Goal: Task Accomplishment & Management: Use online tool/utility

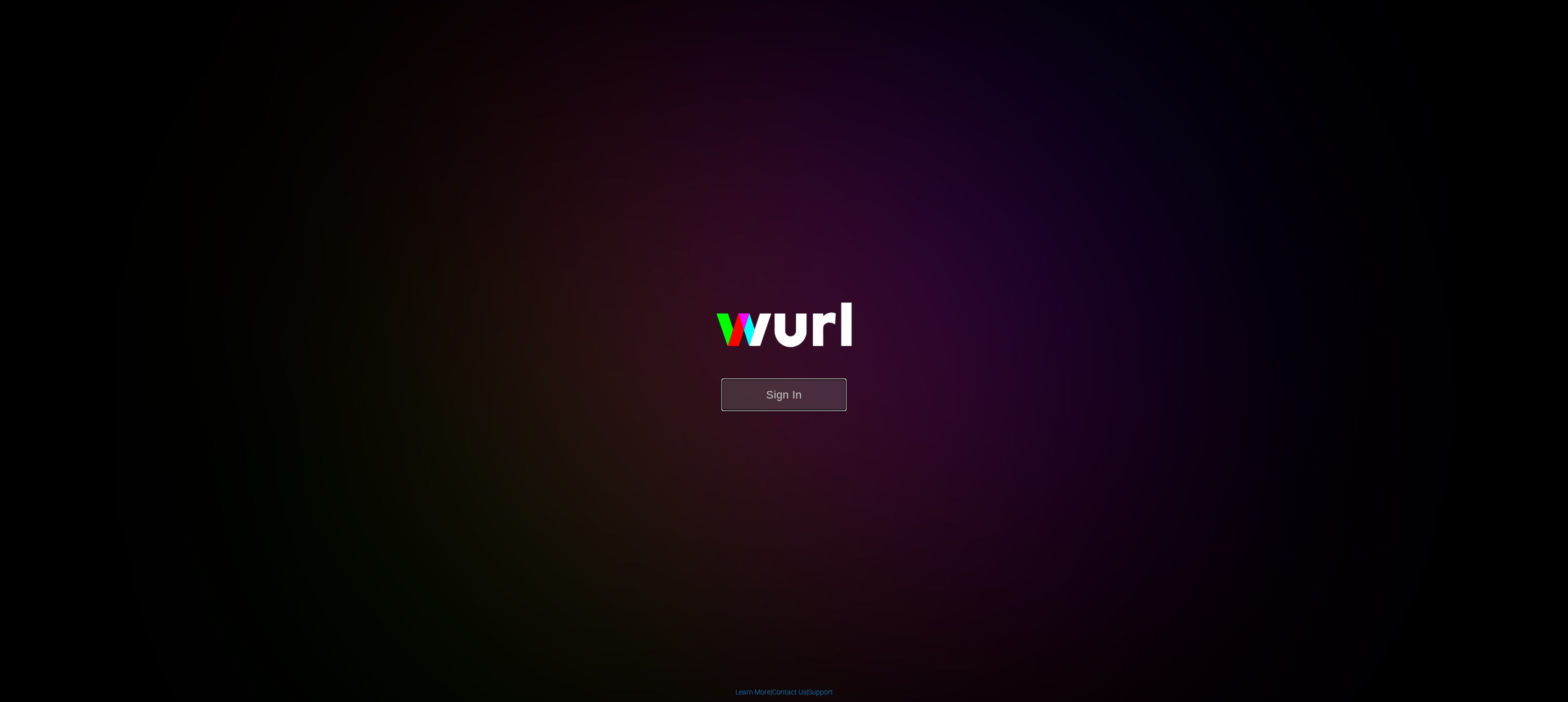
click at [817, 401] on button "Sign In" at bounding box center [783, 394] width 125 height 32
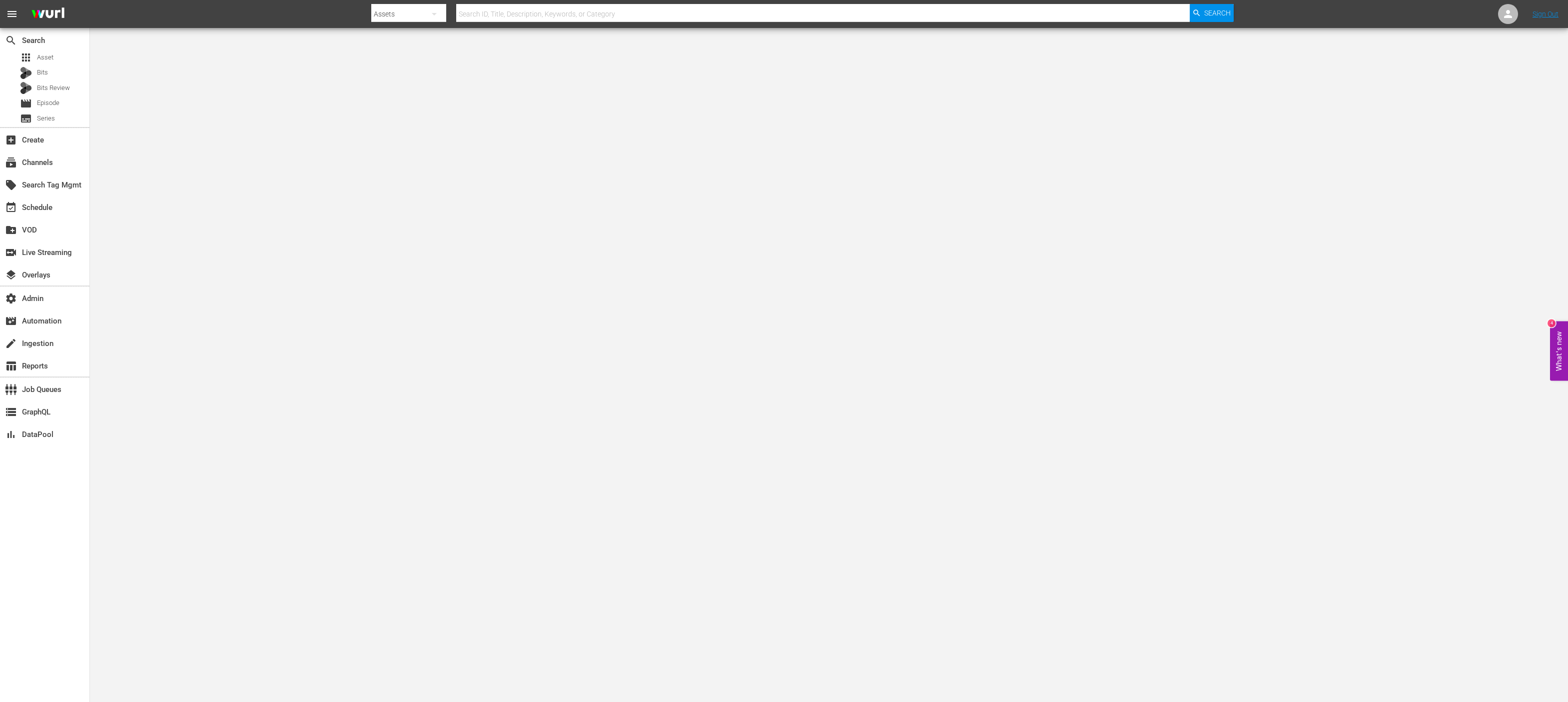
click at [510, 13] on input "text" at bounding box center [822, 13] width 733 height 24
paste input "AMCNIFCENT_SF30345"
type input "AMCNIFCENT_SF30345"
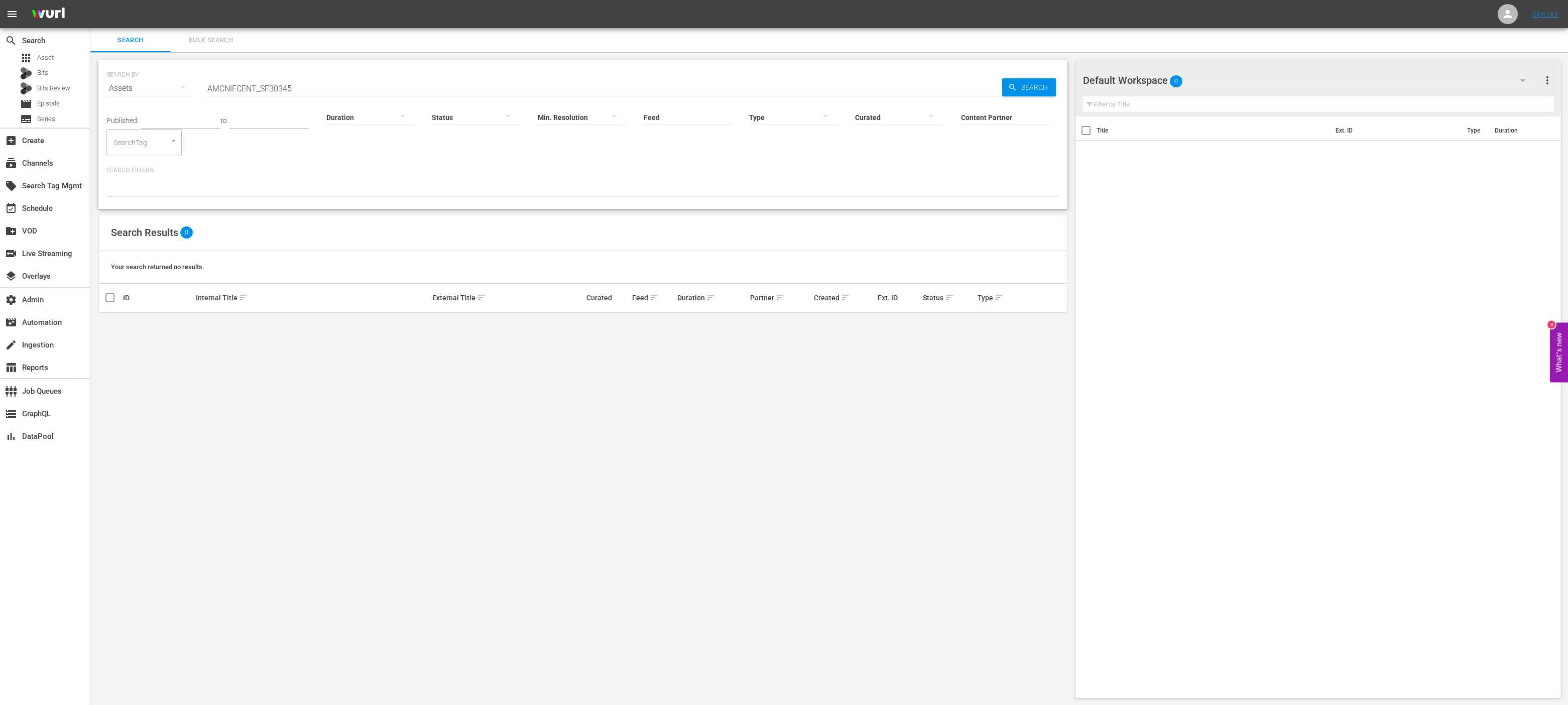
click at [338, 43] on div "Search Bulk Search" at bounding box center [829, 40] width 1477 height 24
click at [303, 88] on input "AMCNIFCENT_SF30345" at bounding box center [604, 88] width 797 height 24
click at [1019, 86] on span "Search" at bounding box center [1036, 87] width 39 height 18
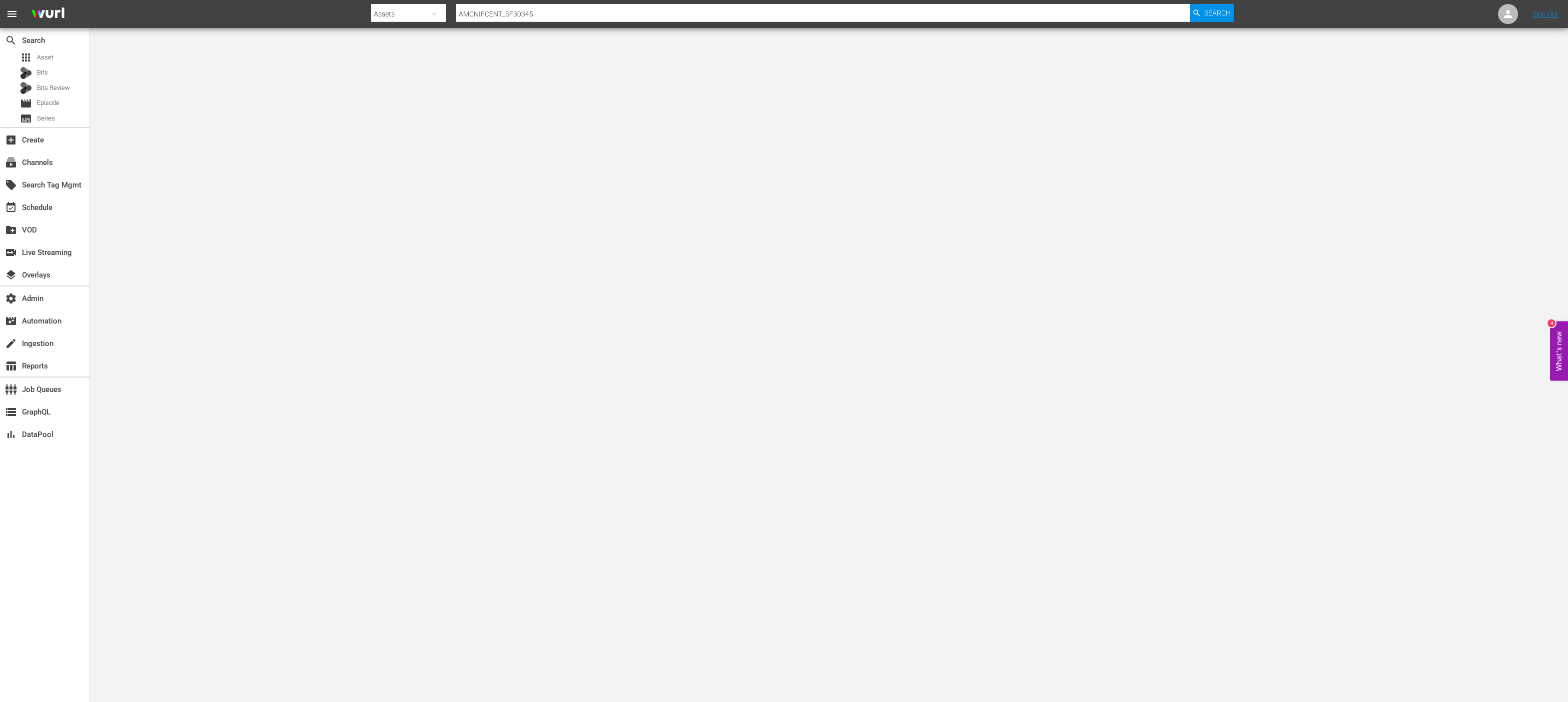
click at [411, 10] on div "Assets" at bounding box center [408, 14] width 75 height 28
click at [403, 72] on div "Episodes" at bounding box center [404, 74] width 40 height 16
click at [531, 12] on input "text" at bounding box center [822, 13] width 733 height 24
paste input "AMCNIFCENT_SF30345"
type input "AMCNIFCENT_SF30345"
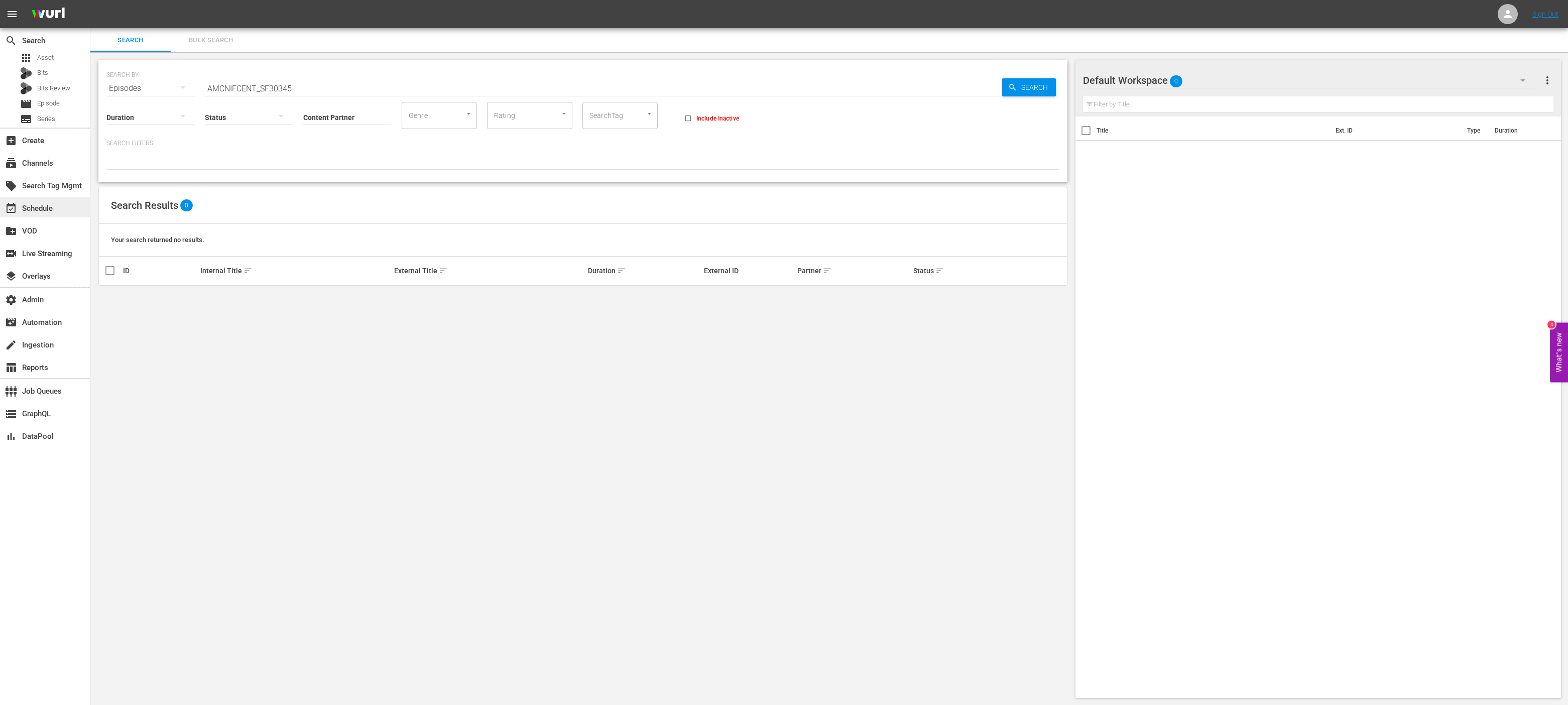
click at [34, 212] on div "event_available Schedule" at bounding box center [28, 207] width 56 height 9
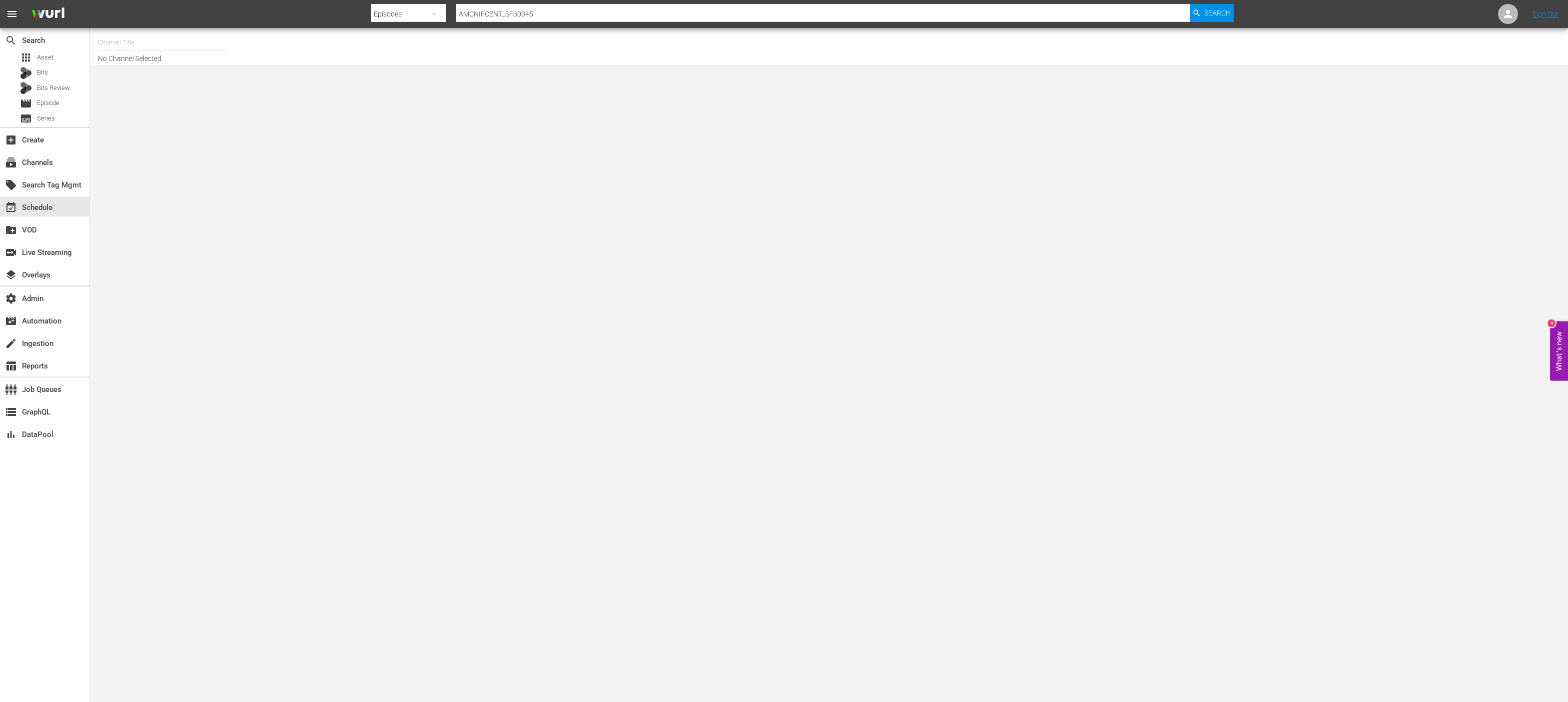
click at [141, 41] on input "text" at bounding box center [162, 42] width 128 height 24
click at [127, 66] on div "IFC Films Picks - ROKU (563 - amc_ifc_films_picks_1)" at bounding box center [235, 70] width 259 height 24
type input "IFC Films Picks - ROKU (563 - amc_ifc_films_picks_1)"
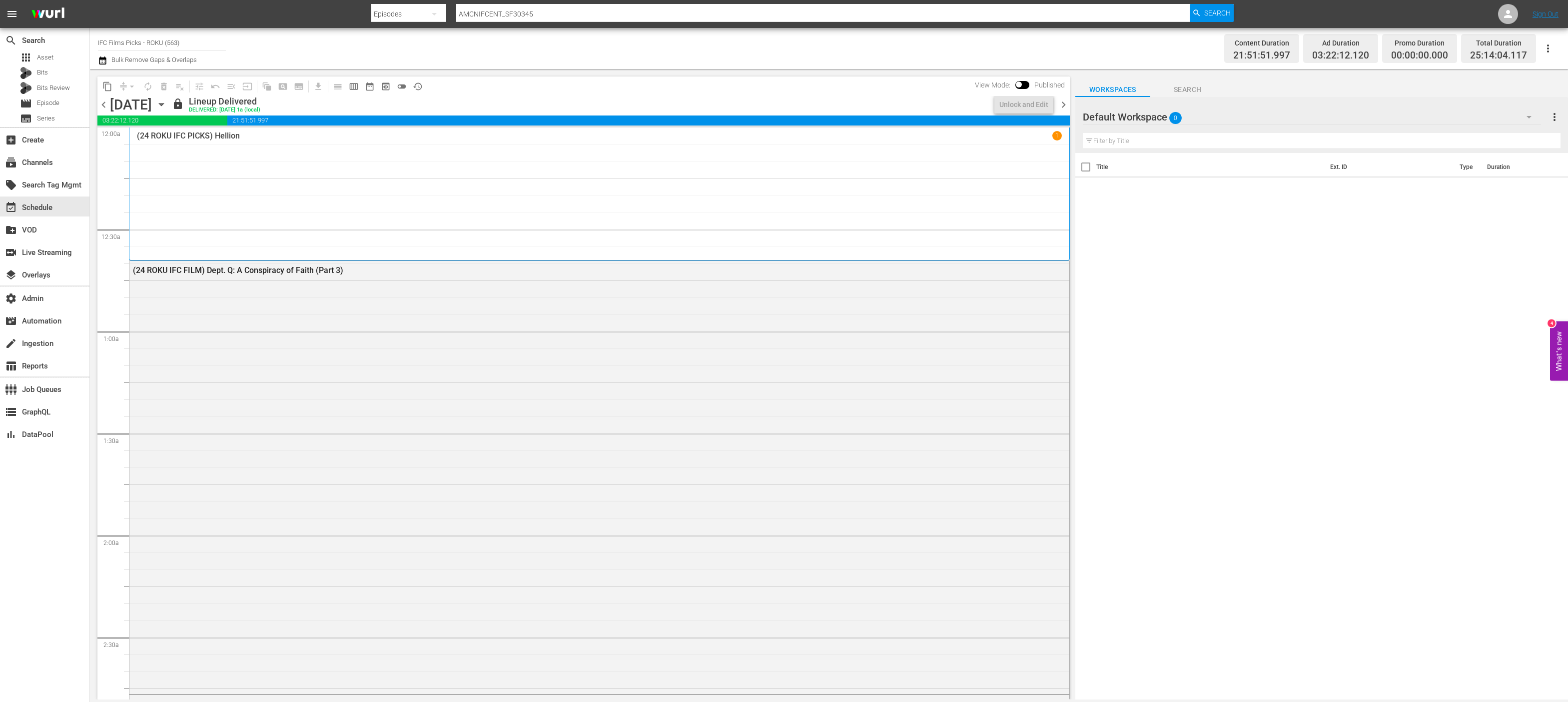
drag, startPoint x: 107, startPoint y: 104, endPoint x: 113, endPoint y: 105, distance: 6.1
click at [107, 104] on span "chevron_left" at bounding box center [103, 105] width 13 height 13
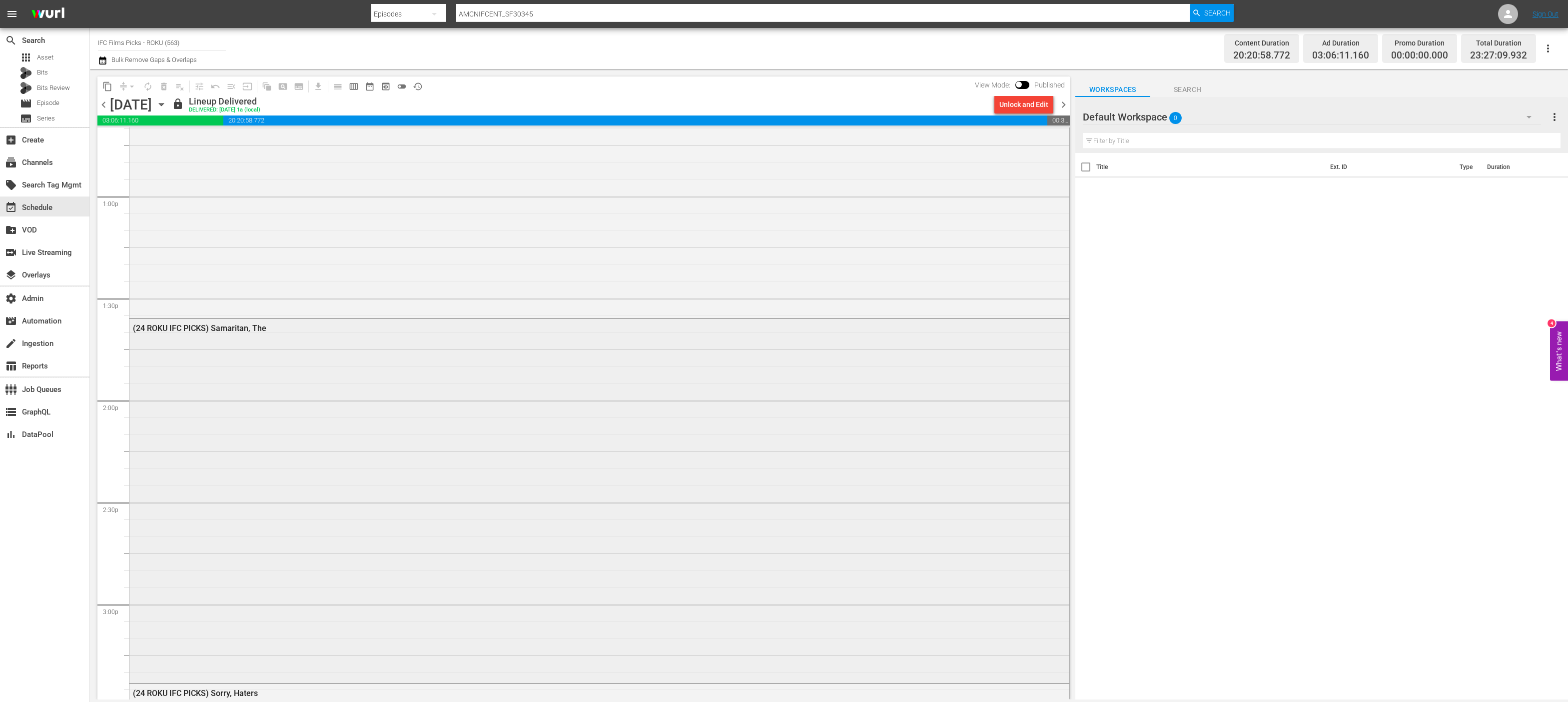
scroll to position [2552, 0]
click at [311, 400] on div "(24 ROKU IFC PICKS) Samaritan, The" at bounding box center [600, 529] width 940 height 362
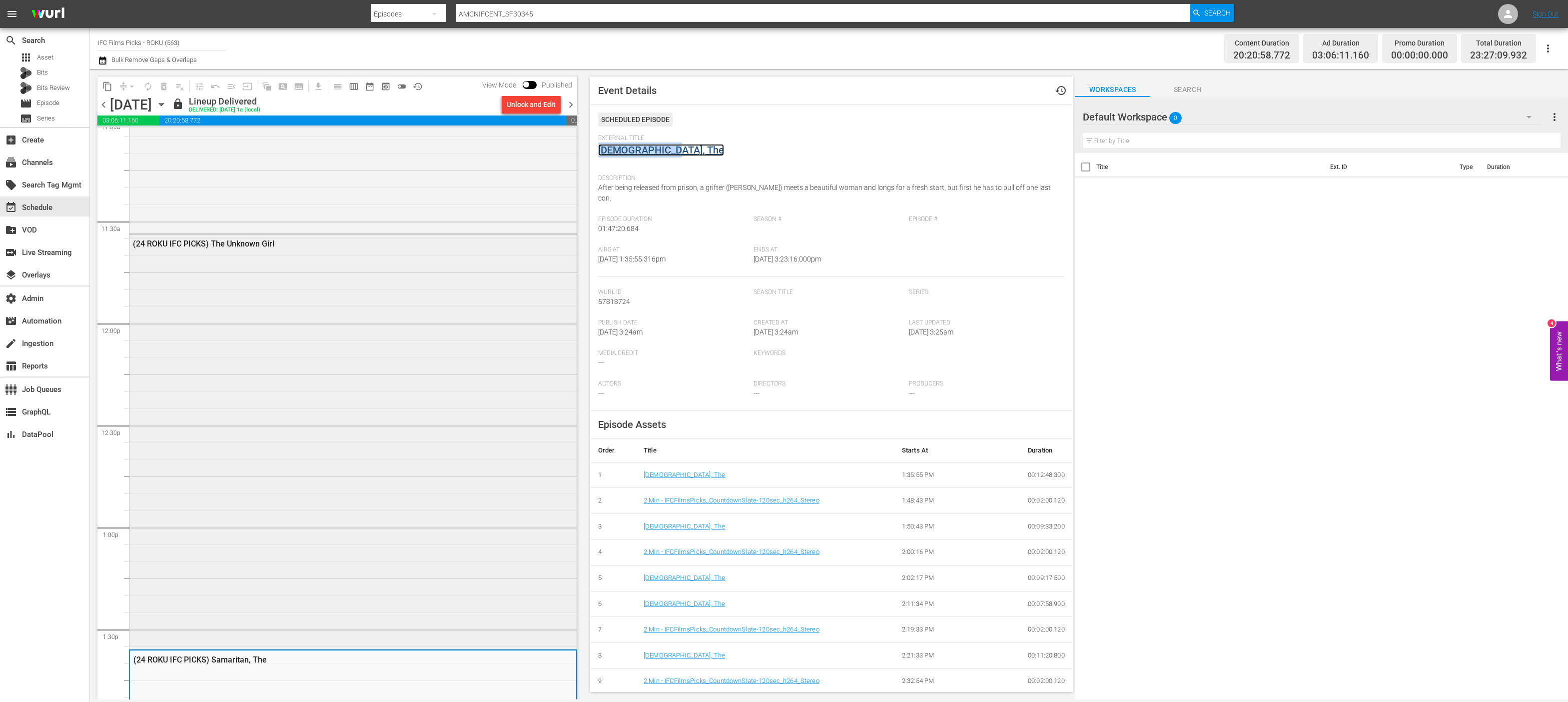
scroll to position [2249, 0]
click at [269, 261] on div "(24 ROKU IFC PICKS) The Unknown Girl" at bounding box center [353, 442] width 447 height 412
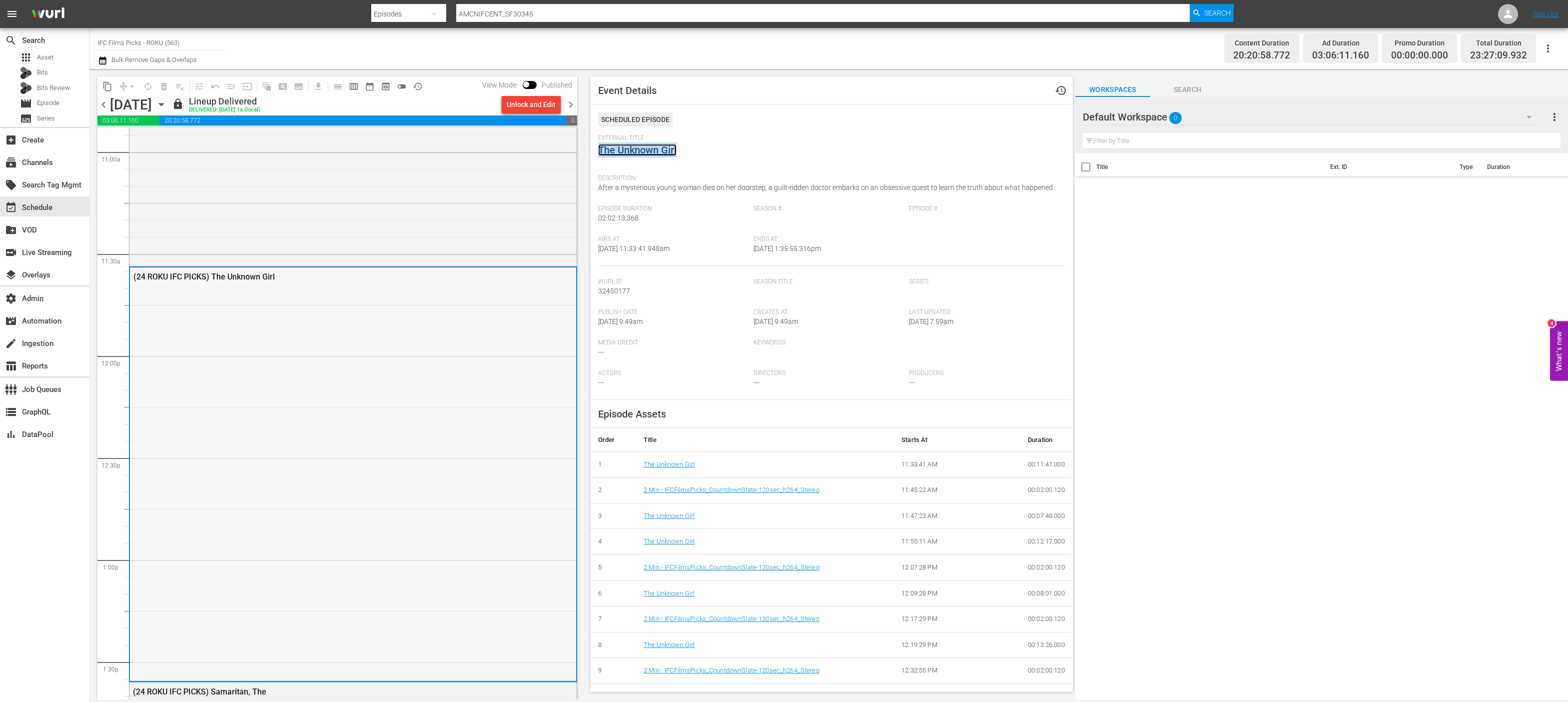
scroll to position [2220, 0]
click at [167, 107] on icon "button" at bounding box center [161, 105] width 11 height 11
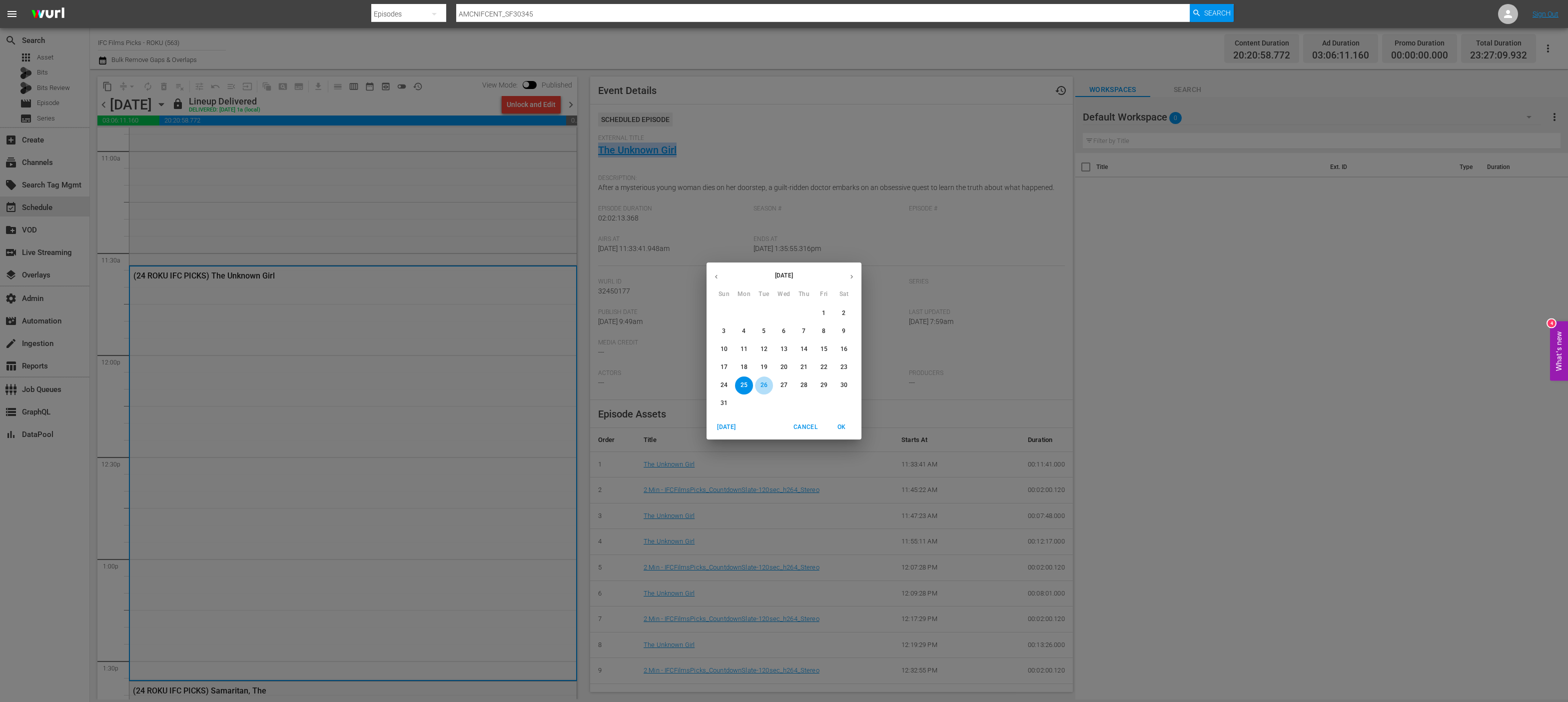
click at [761, 386] on p "26" at bounding box center [763, 385] width 7 height 9
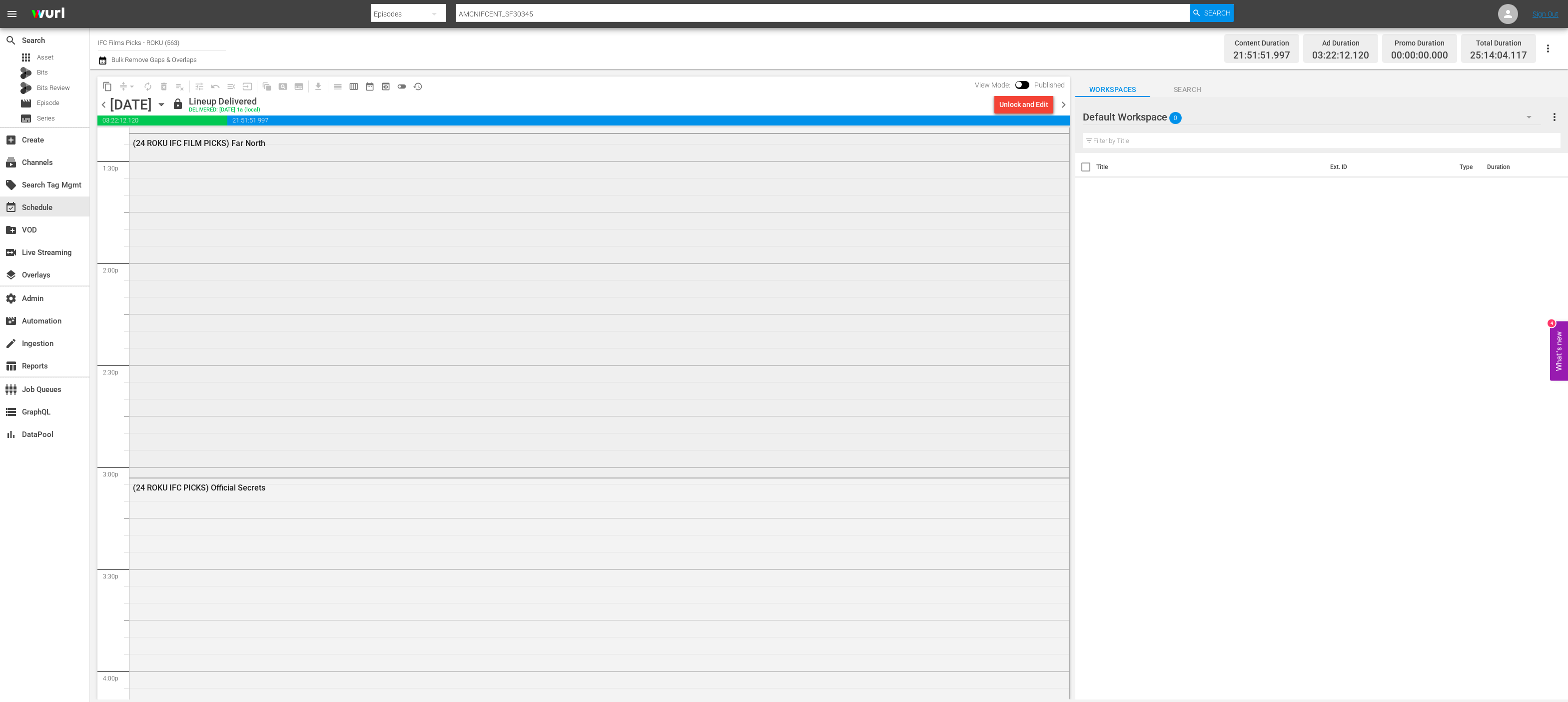
scroll to position [2718, 0]
click at [144, 42] on input "IFC Films Picks - ROKU (563)" at bounding box center [162, 42] width 128 height 24
click at [143, 42] on input "IFC Films Picks - ROKU (563)" at bounding box center [162, 42] width 128 height 24
click at [143, 43] on input "IFC Films Picks - ROKU (563)" at bounding box center [162, 42] width 128 height 24
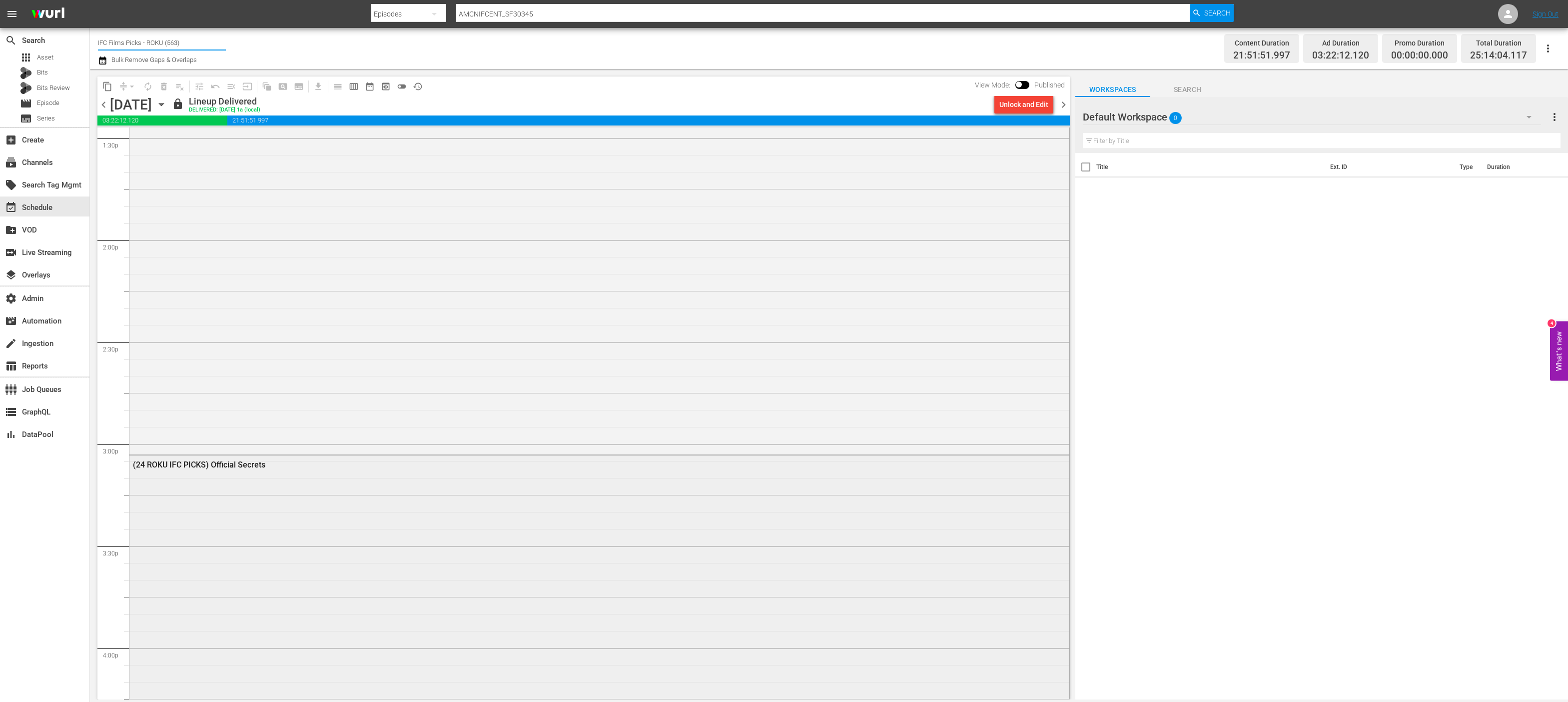
scroll to position [2757, 0]
click at [471, 496] on div "(24 ROKU IFC PICKS) Official Secrets" at bounding box center [600, 660] width 940 height 439
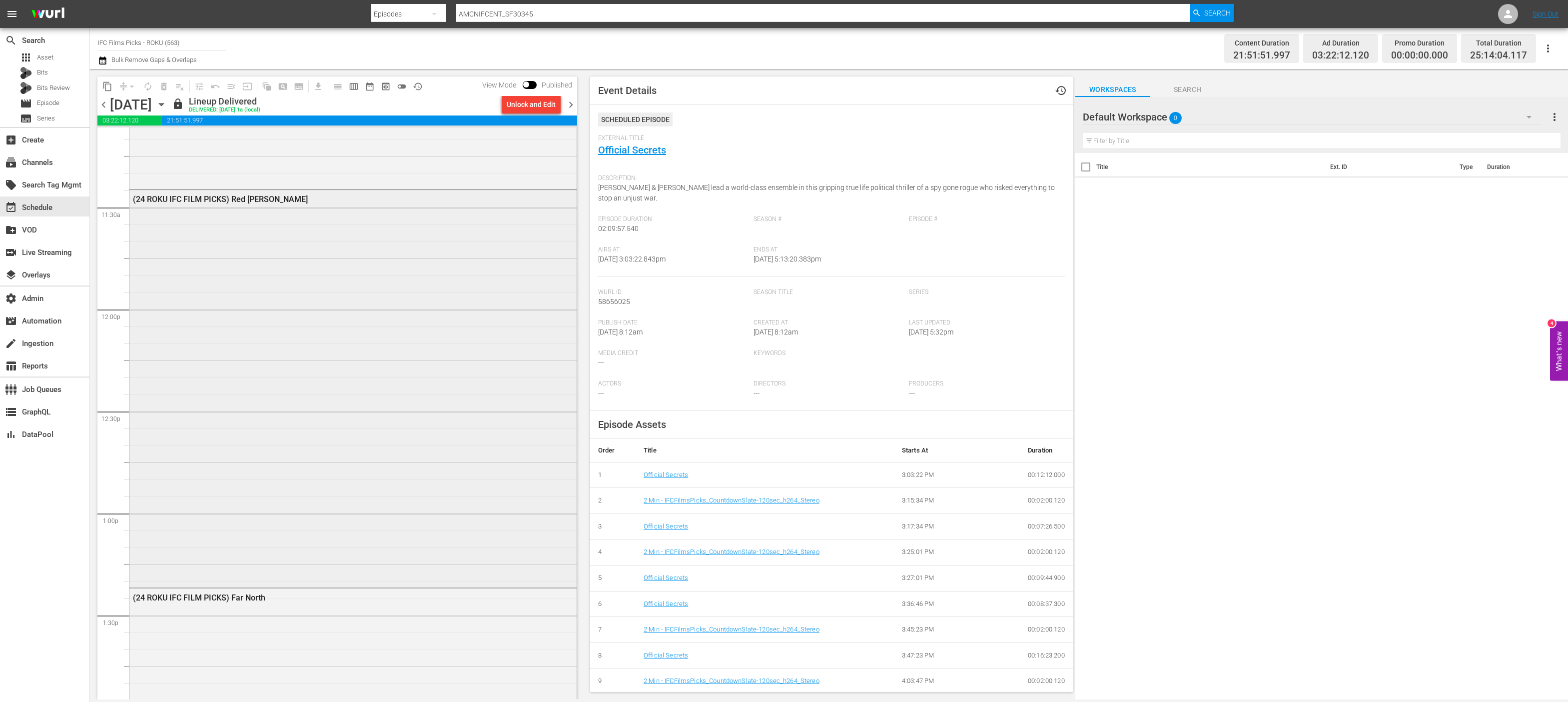
scroll to position [2220, 0]
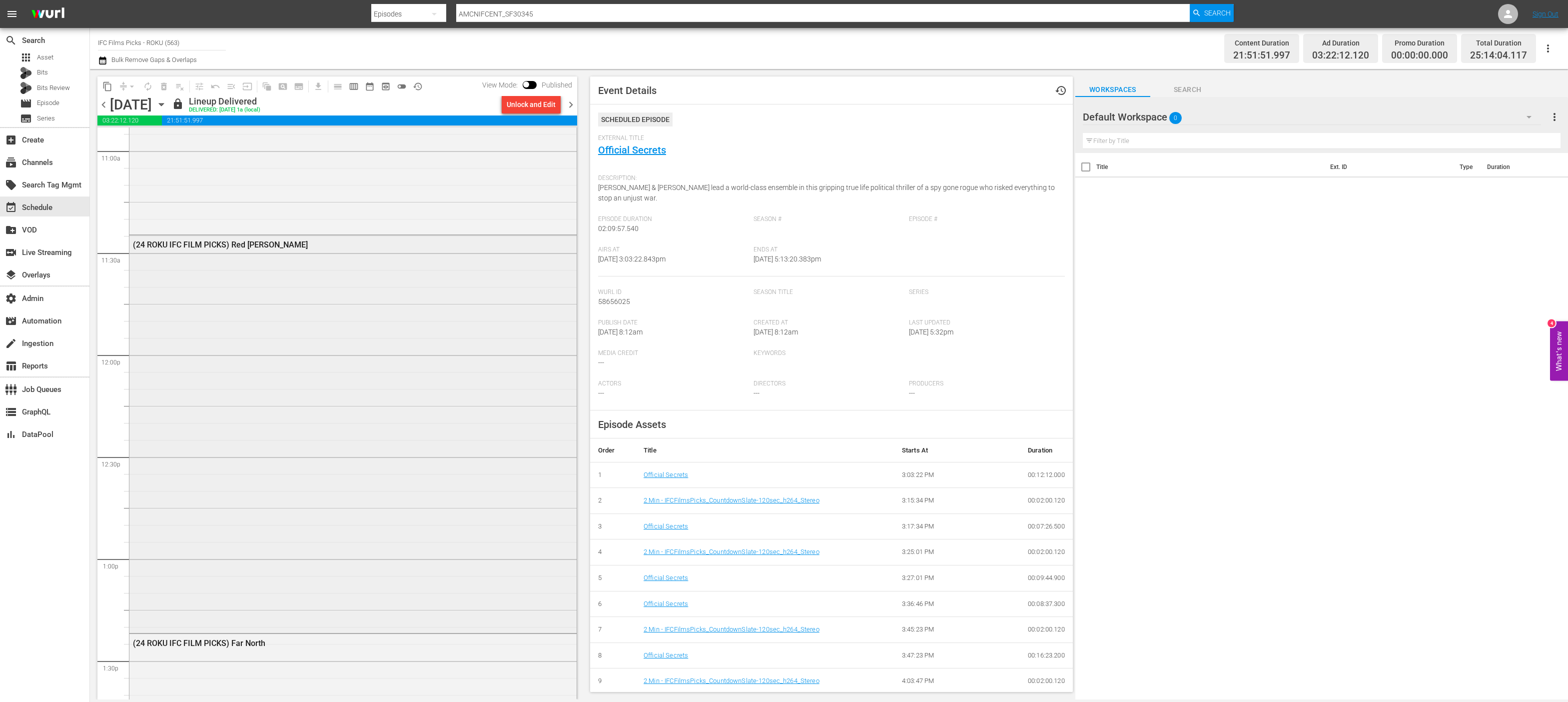
click at [354, 328] on div "(24 ROKU IFC FILM PICKS) Red Joan" at bounding box center [353, 433] width 447 height 395
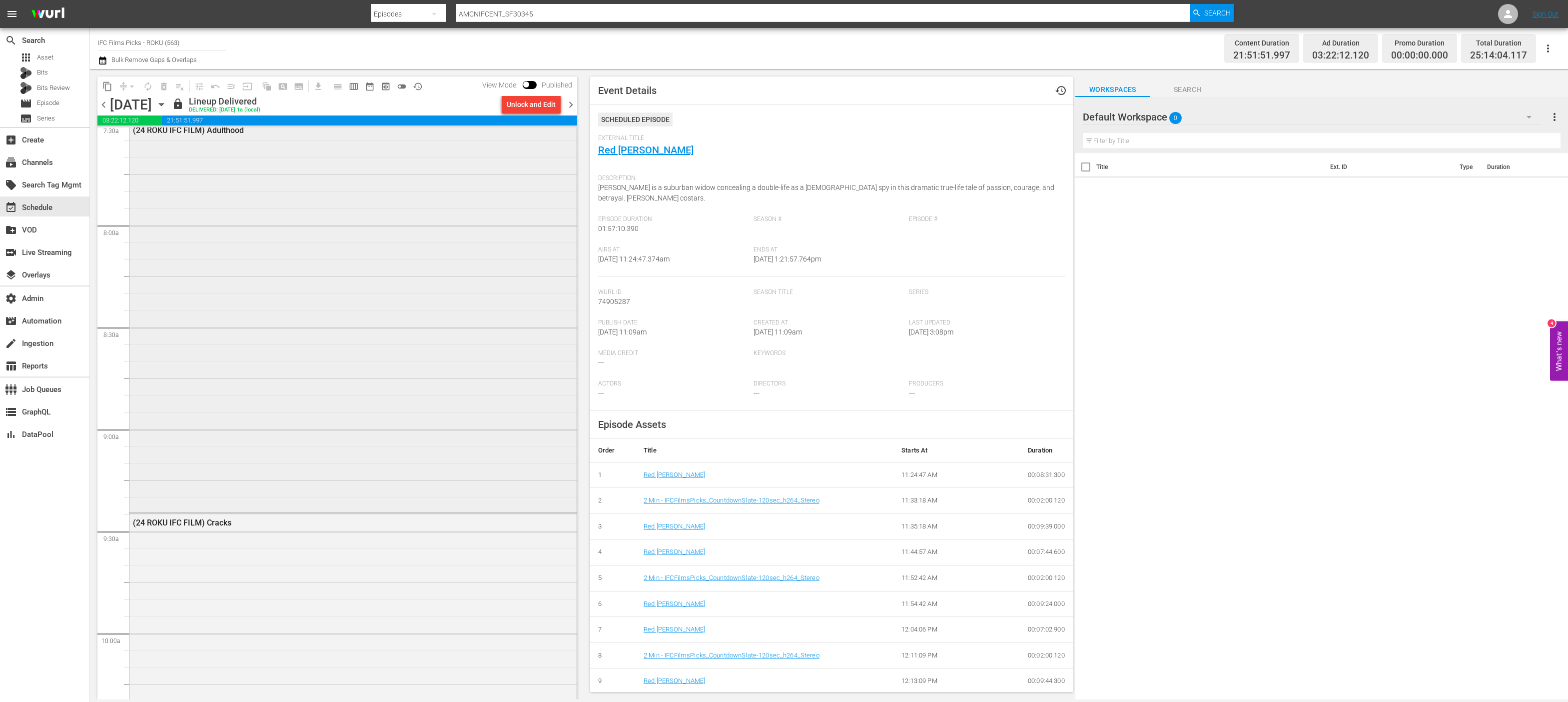
scroll to position [1594, 0]
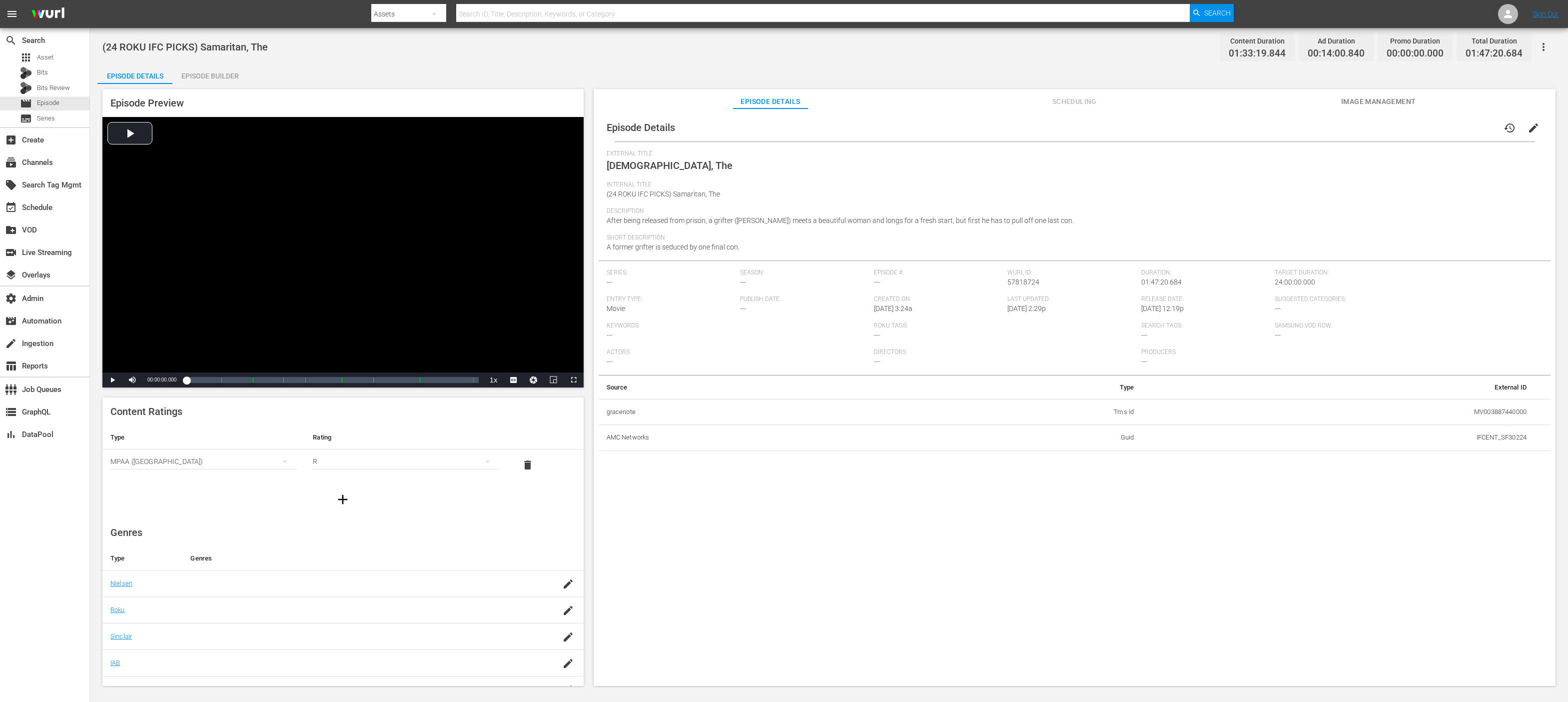
click at [426, 10] on button "button" at bounding box center [434, 13] width 24 height 24
click at [497, 18] on div "Channels Series Episodes Bits Assets" at bounding box center [784, 351] width 1568 height 702
click at [495, 15] on div "Channels Series Episodes Bits Assets" at bounding box center [784, 351] width 1568 height 702
click at [503, 15] on input "text" at bounding box center [822, 13] width 733 height 24
paste input "AMCNIFCENT_SF30345"
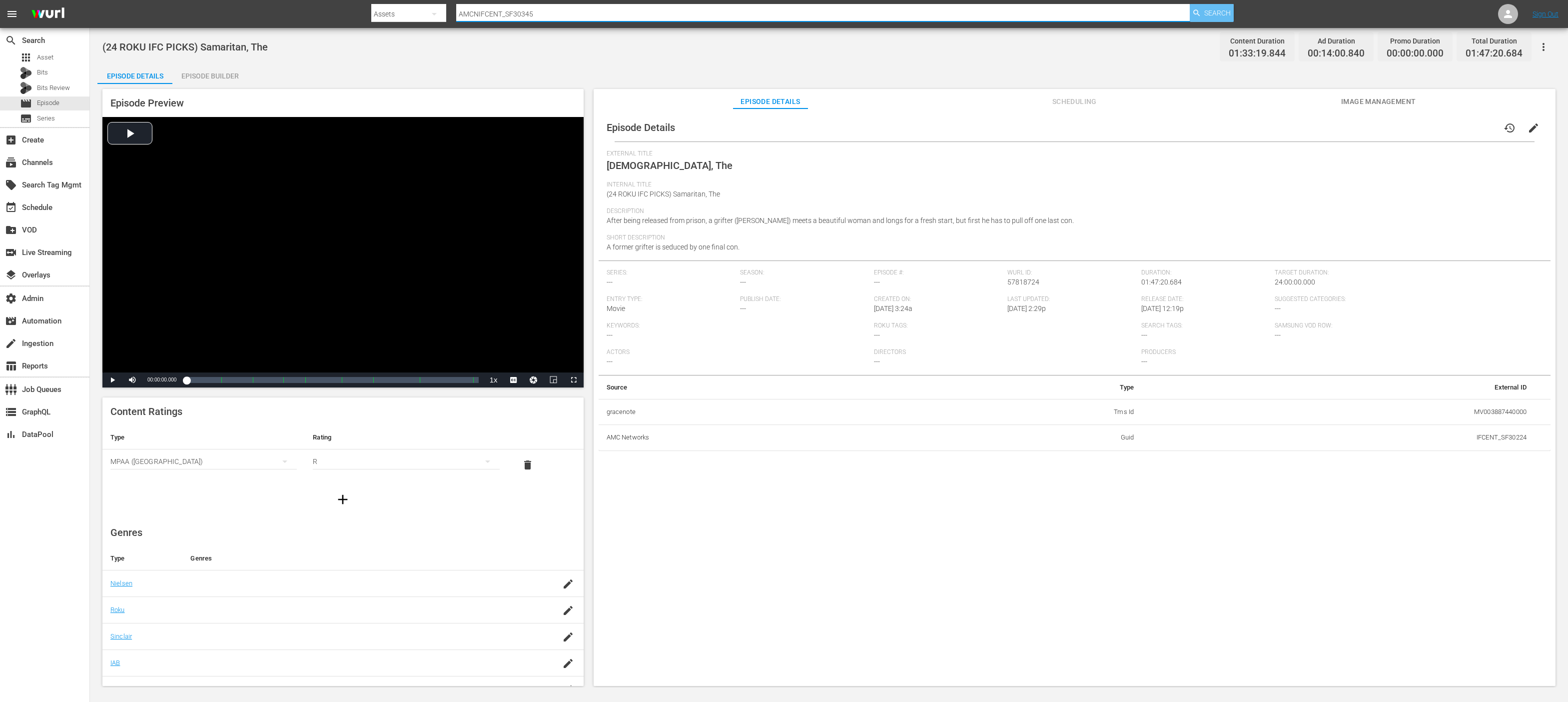
type input "AMCNIFCENT_SF30345"
drag, startPoint x: 1209, startPoint y: 14, endPoint x: 1205, endPoint y: 13, distance: 4.1
click at [1209, 14] on span "Search" at bounding box center [1217, 13] width 27 height 18
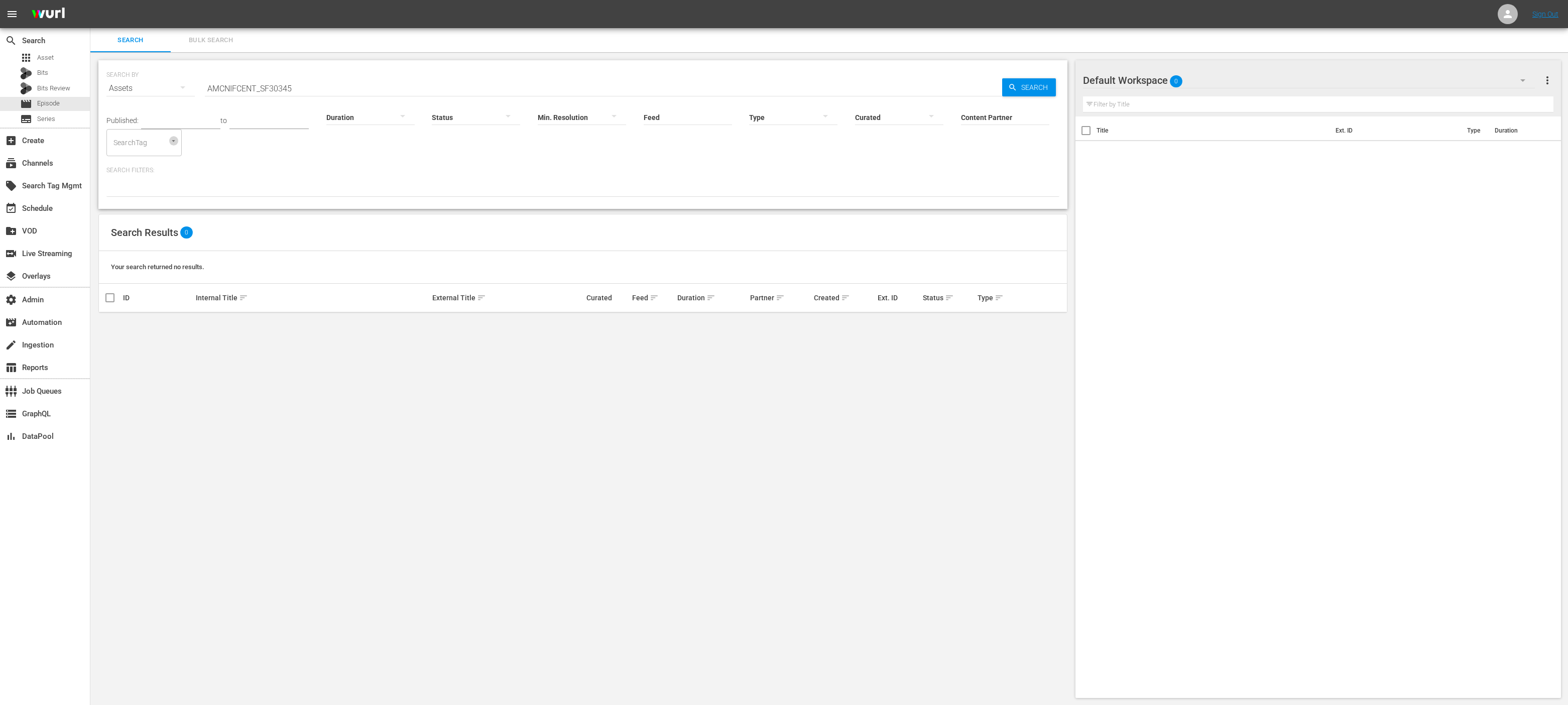
click at [172, 141] on icon "Open" at bounding box center [173, 141] width 7 height 7
click at [324, 88] on input "AMCNIFCENT_SF30345" at bounding box center [604, 88] width 797 height 24
click at [1023, 84] on span "Search" at bounding box center [1036, 87] width 39 height 18
click at [279, 36] on div "Search Bulk Search" at bounding box center [829, 40] width 1477 height 24
click at [282, 40] on div "Search Bulk Search" at bounding box center [829, 40] width 1477 height 24
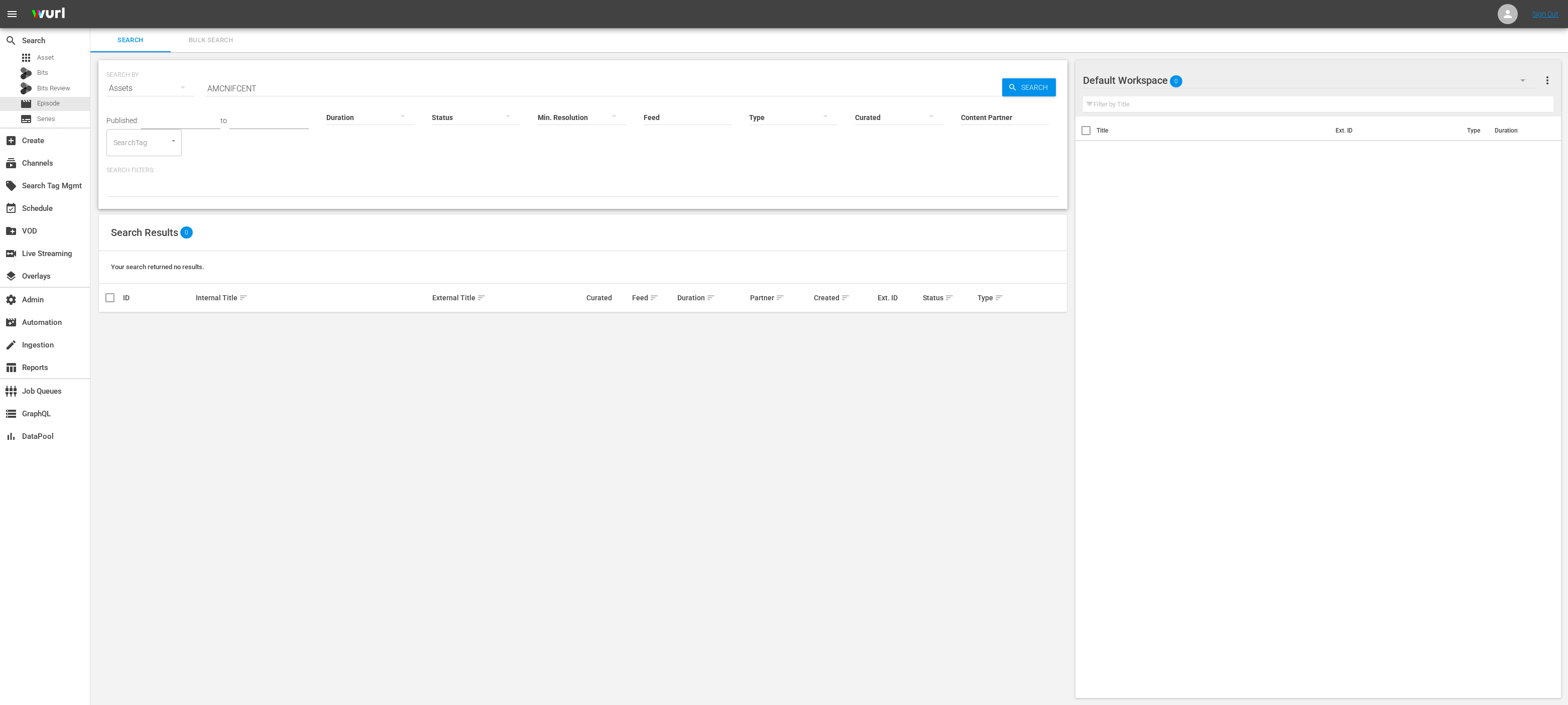
click at [280, 45] on div "Search Bulk Search" at bounding box center [829, 40] width 1477 height 24
click at [134, 40] on span "Search" at bounding box center [131, 40] width 68 height 12
click at [232, 96] on hr at bounding box center [604, 96] width 797 height 1
click at [232, 90] on input "AMCNIFCENT" at bounding box center [604, 88] width 797 height 24
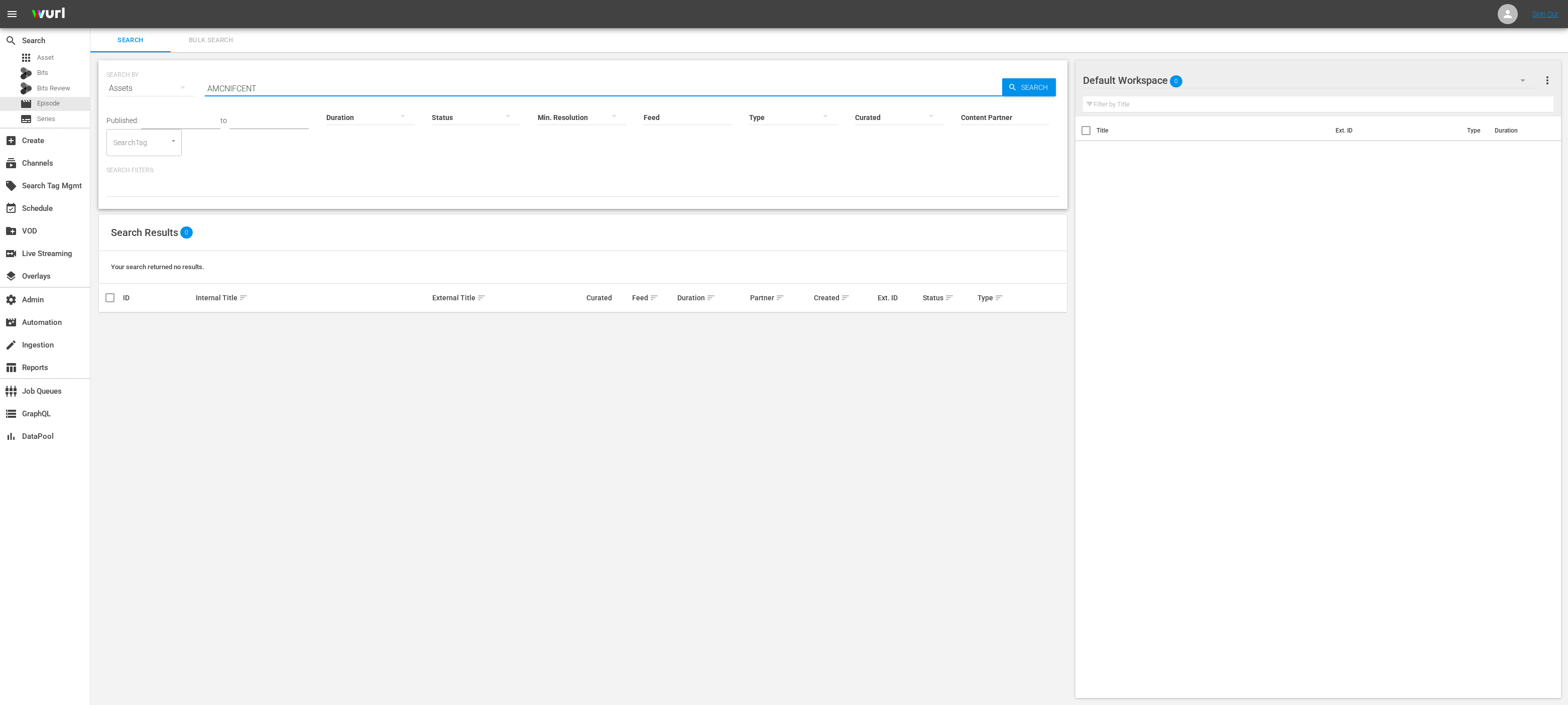
click at [232, 90] on input "AMCNIFCENT" at bounding box center [604, 88] width 797 height 24
paste input "FL0000004290TV"
click at [247, 86] on input "AMCNFL0000004290TV" at bounding box center [604, 88] width 797 height 24
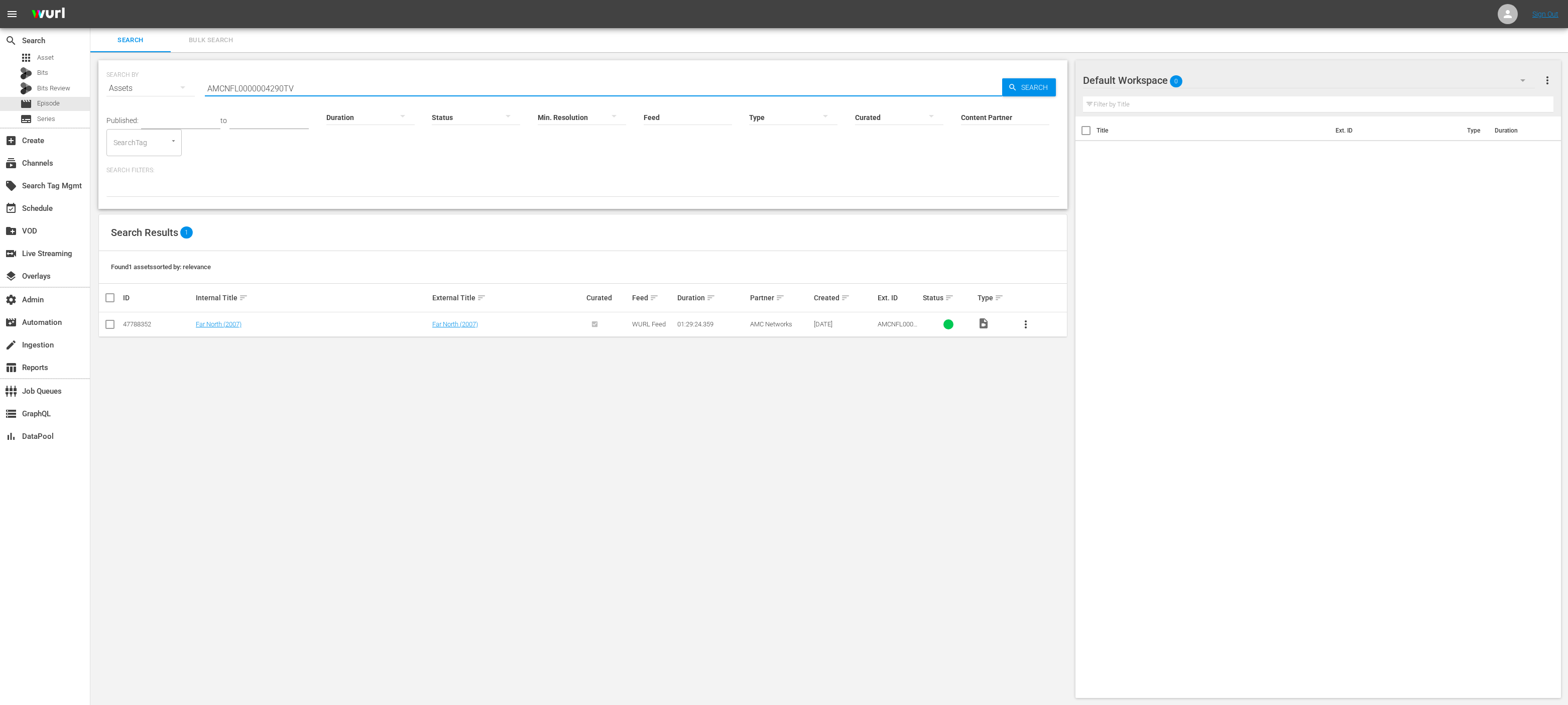
click at [247, 86] on input "AMCNFL0000004290TV" at bounding box center [604, 88] width 797 height 24
paste input "QU1DTkZMMDAwMDAwNDI5MFRW"
type input "AMCNFL0000004290TV"
click at [1024, 87] on span "Search" at bounding box center [1036, 87] width 39 height 18
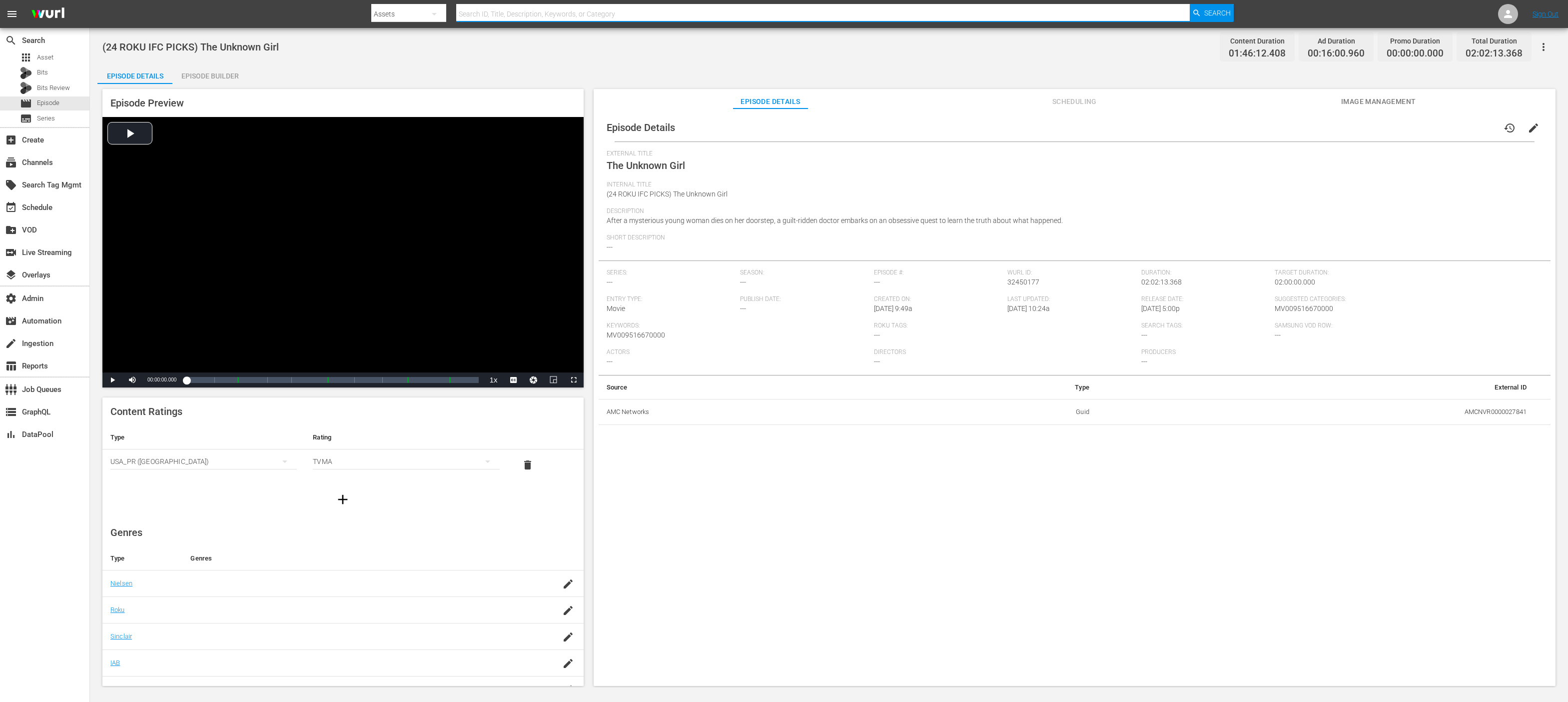
click at [560, 8] on input "text" at bounding box center [822, 13] width 733 height 24
paste input "IFCENT_SF30345"
type input "IFCENT_SF30345"
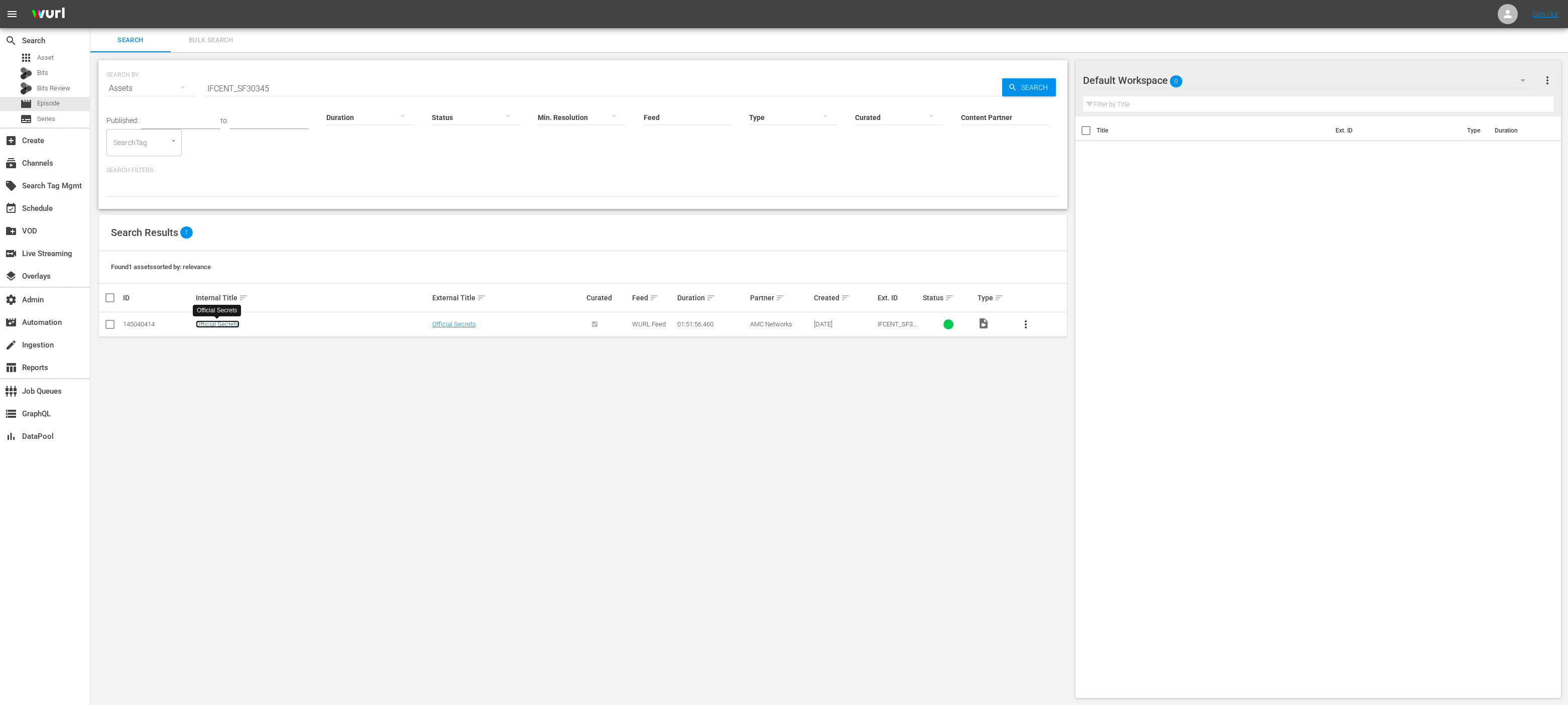
click at [223, 327] on link "Official Secrets" at bounding box center [217, 324] width 43 height 7
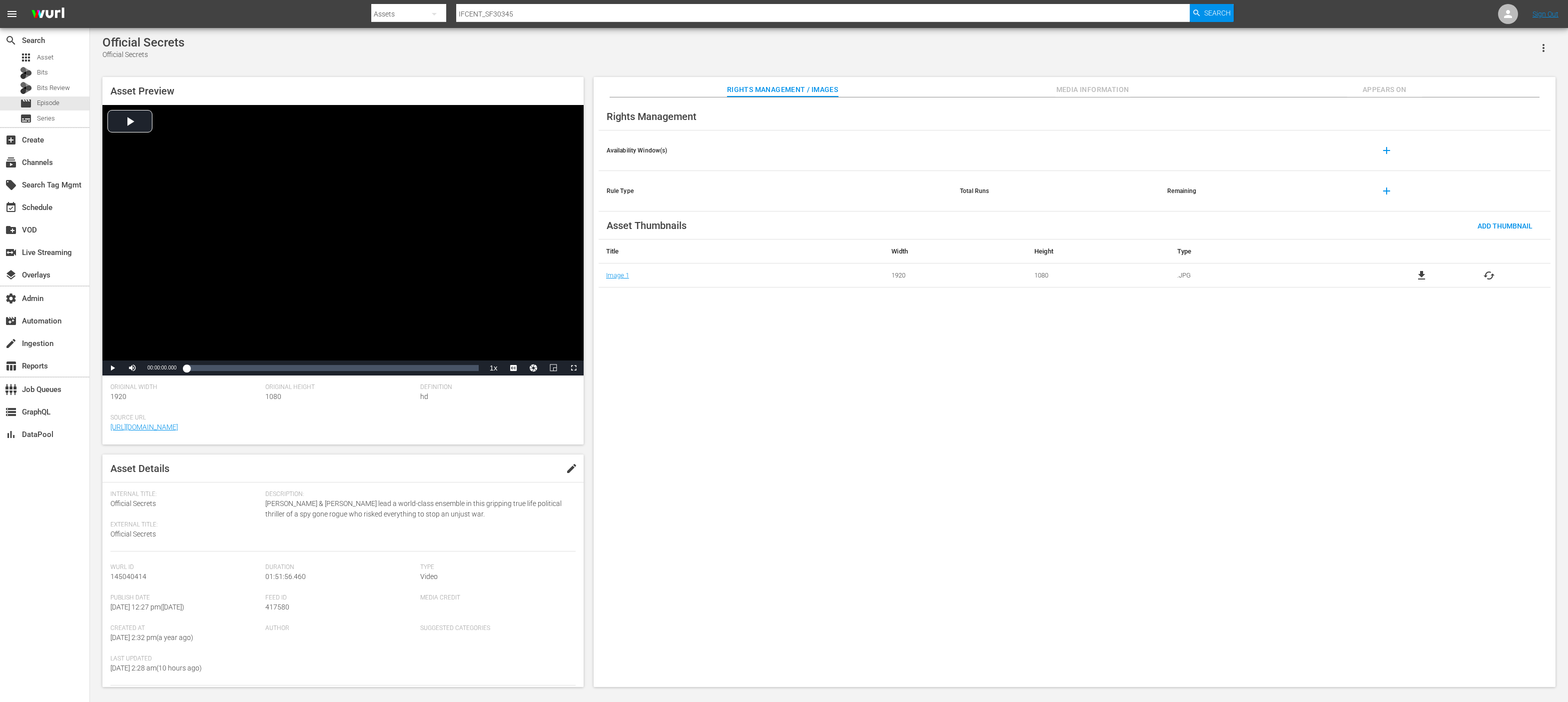
click at [793, 423] on div "Rights Management Availability Window(s) add Rule Type Total Runs Remaining add…" at bounding box center [1074, 392] width 962 height 590
click at [1088, 88] on span "Media Information" at bounding box center [1093, 90] width 75 height 13
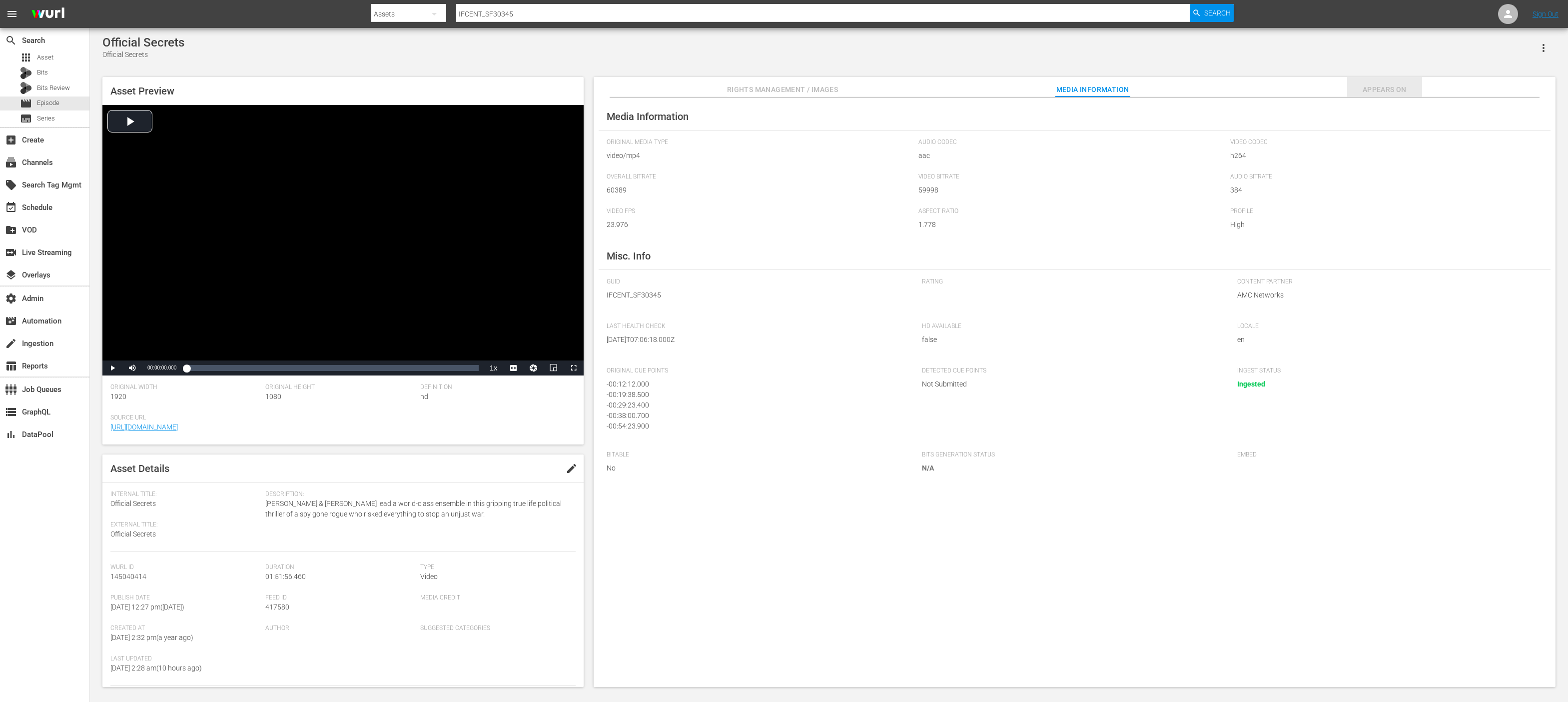
click at [1380, 80] on button "Appears On" at bounding box center [1384, 86] width 75 height 20
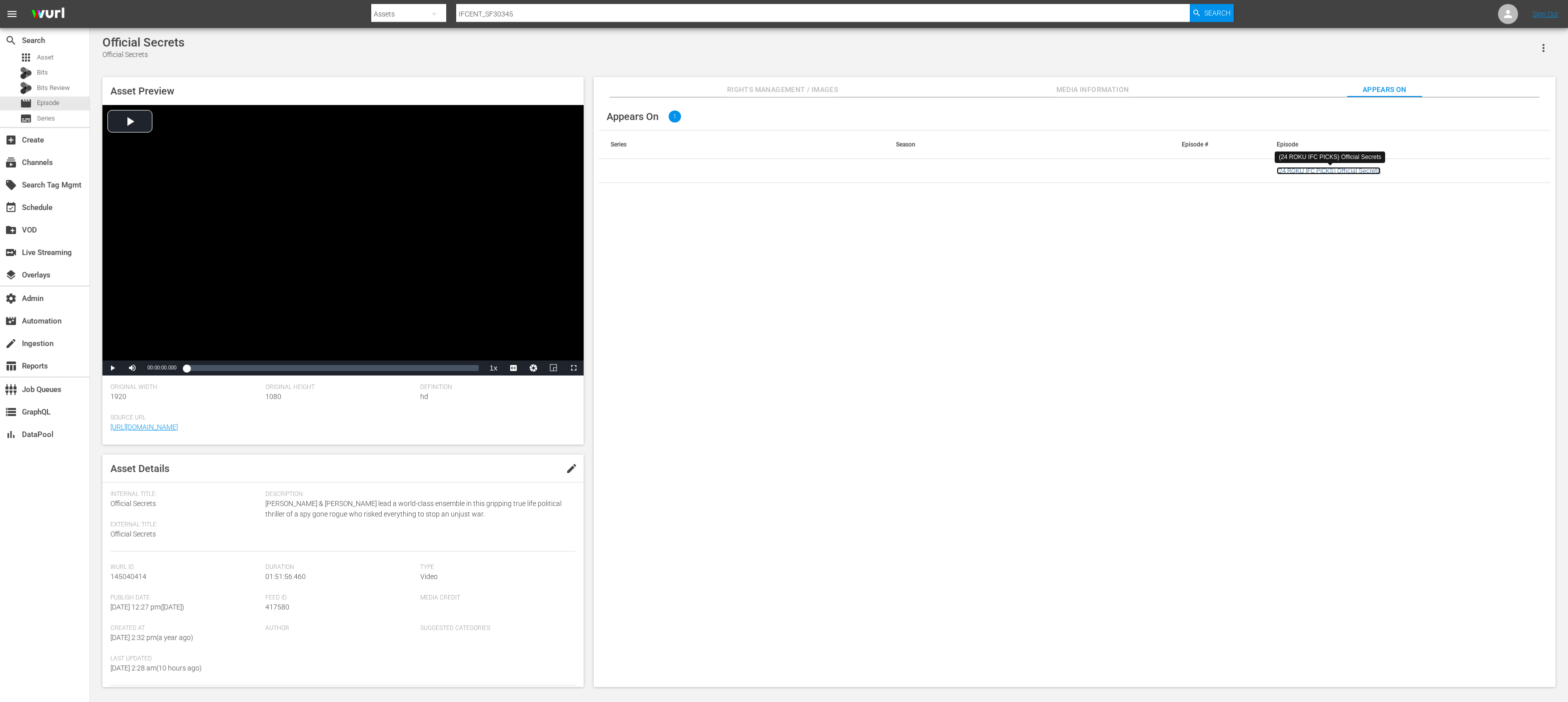
click at [1302, 172] on link "(24 ROKU IFC PICKS) Official Secrets" at bounding box center [1328, 170] width 104 height 7
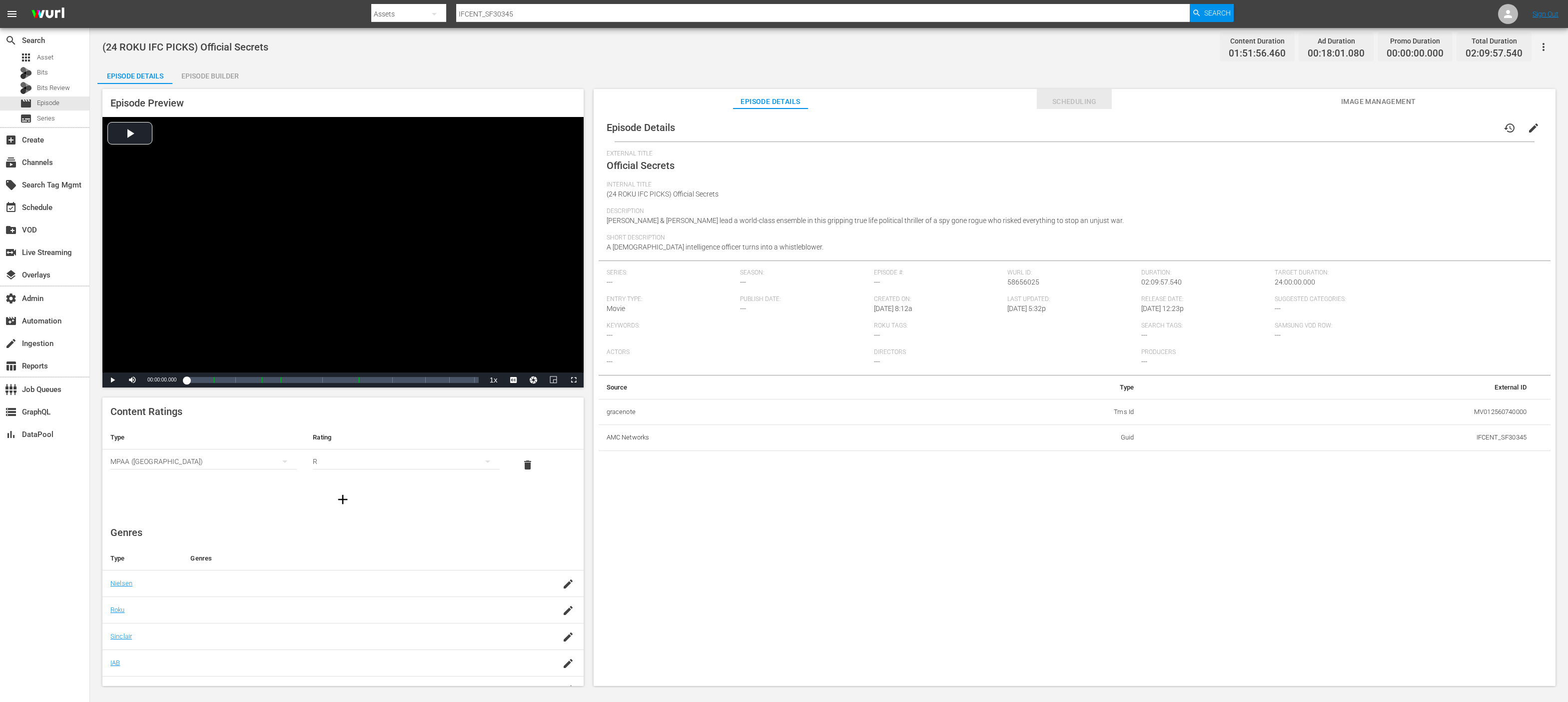
click at [1065, 107] on span "Scheduling" at bounding box center [1074, 102] width 75 height 13
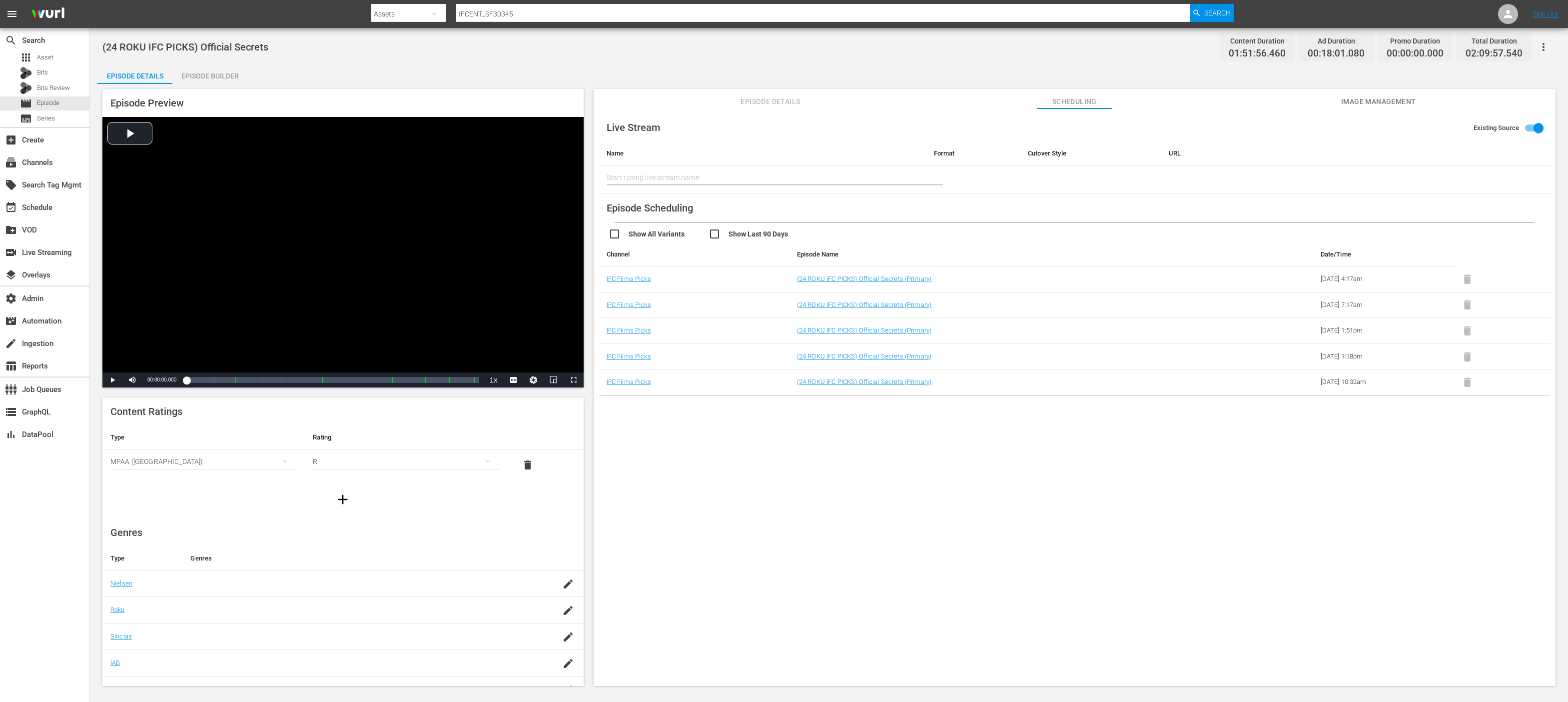
click at [741, 230] on input "checkbox" at bounding box center [758, 235] width 100 height 15
checkbox input "true"
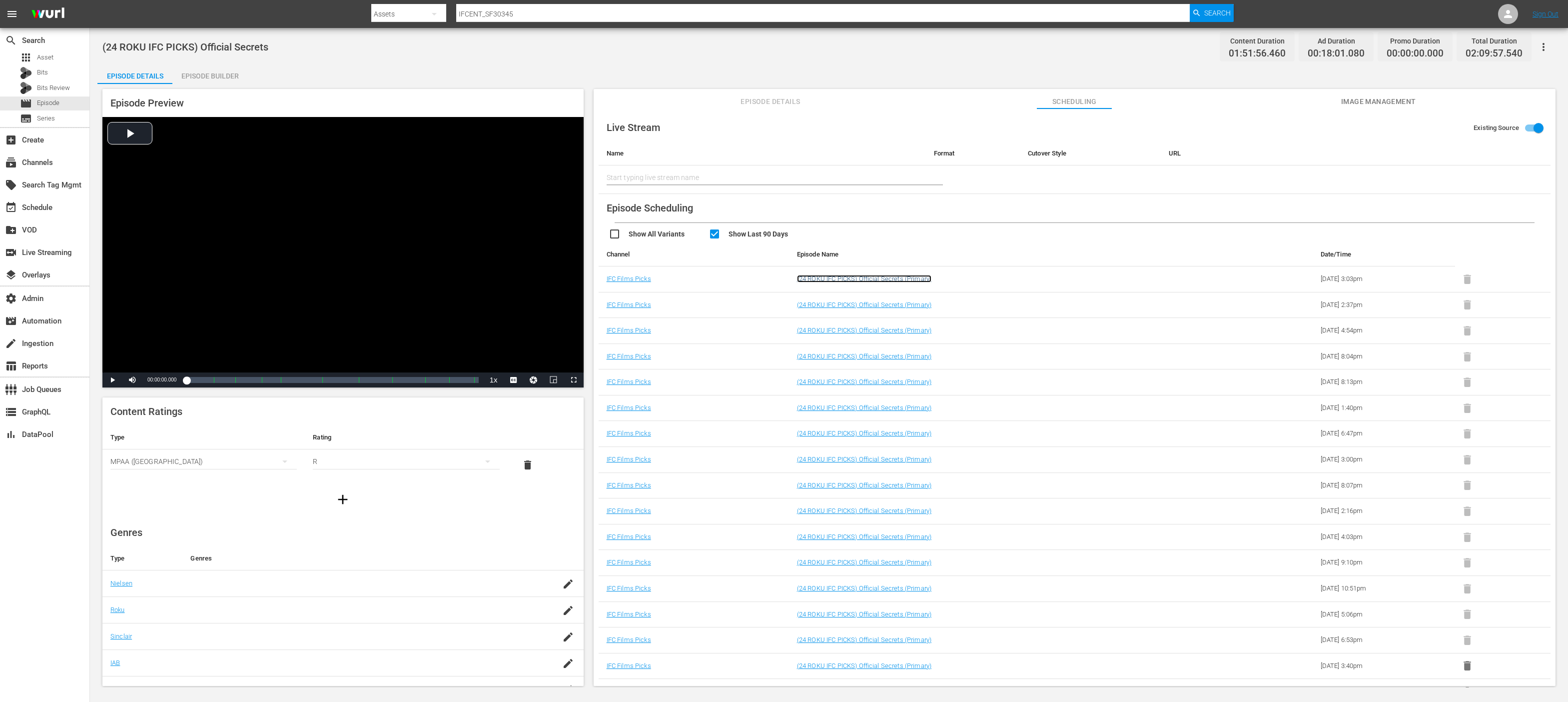
click at [849, 280] on link "(24 ROKU IFC PICKS) Official Secrets (Primary)" at bounding box center [864, 278] width 135 height 7
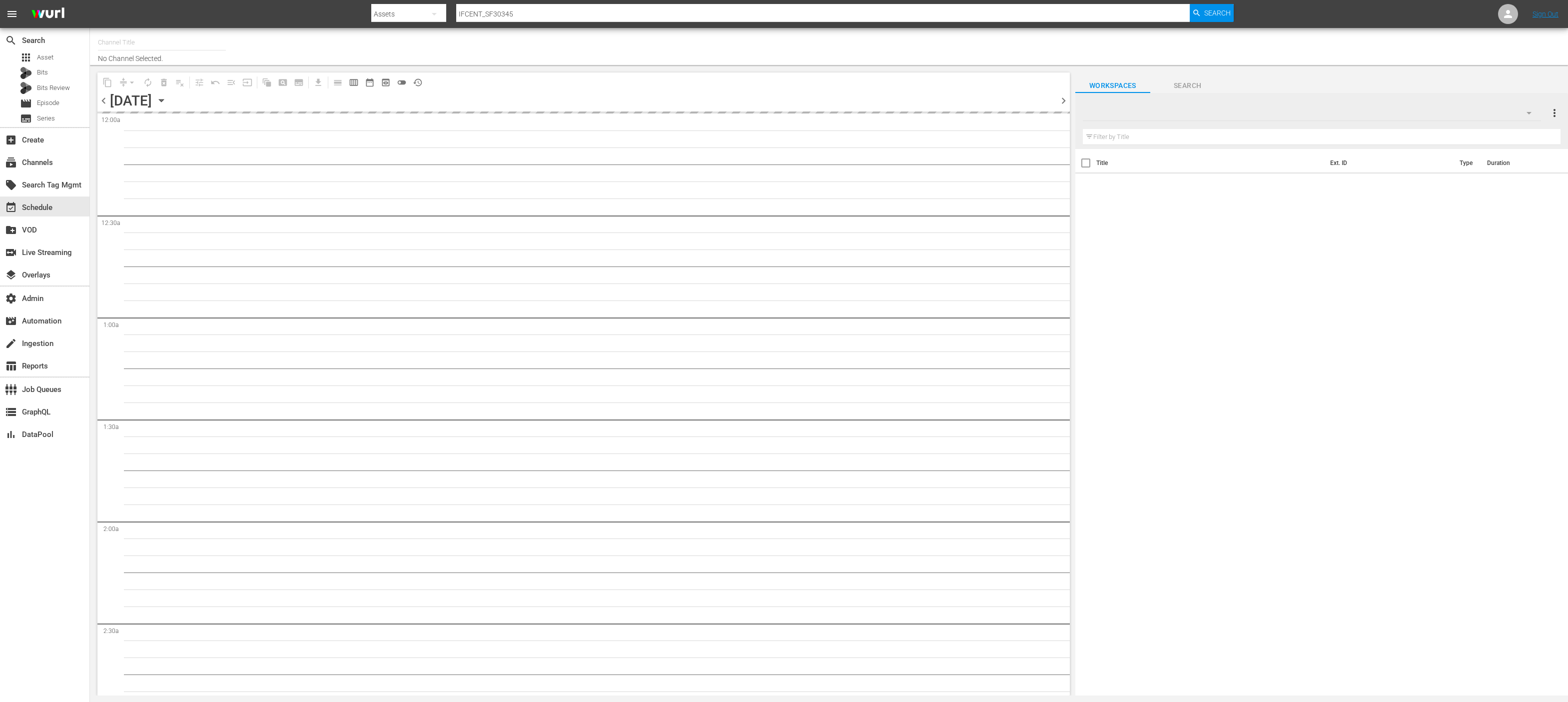
type input "IFC Films Picks - ROKU (563)"
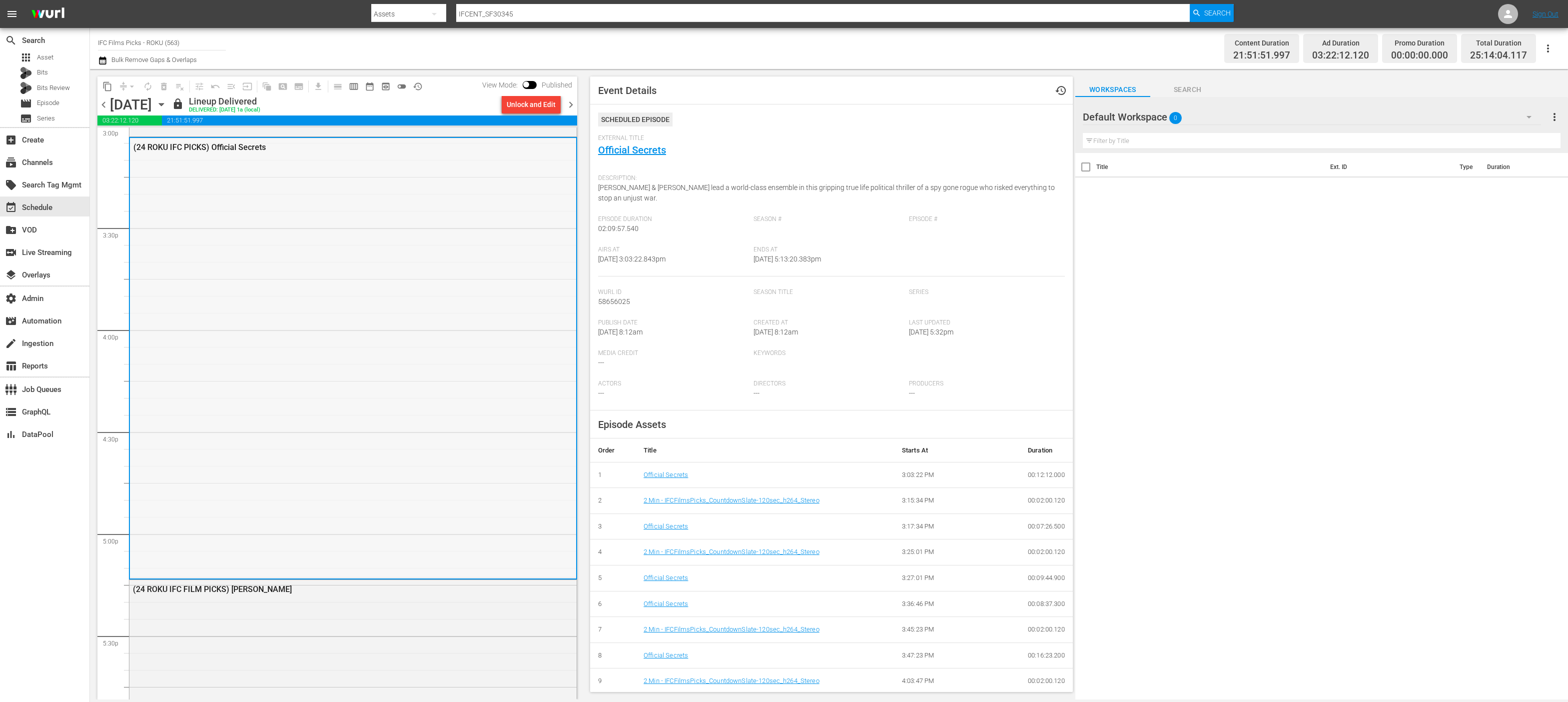
scroll to position [3059, 0]
click at [103, 105] on span "chevron_left" at bounding box center [103, 105] width 13 height 13
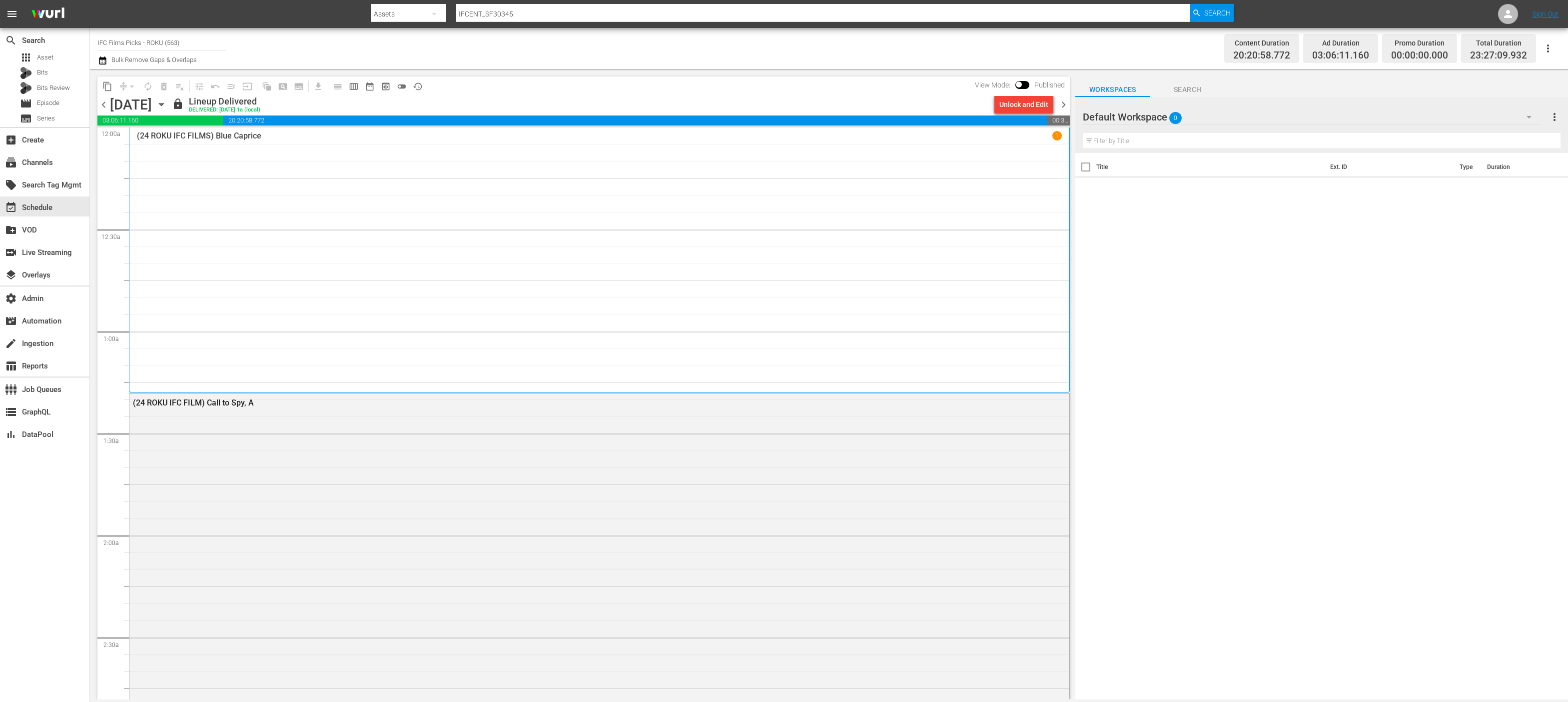
click at [167, 106] on icon "button" at bounding box center [161, 105] width 11 height 11
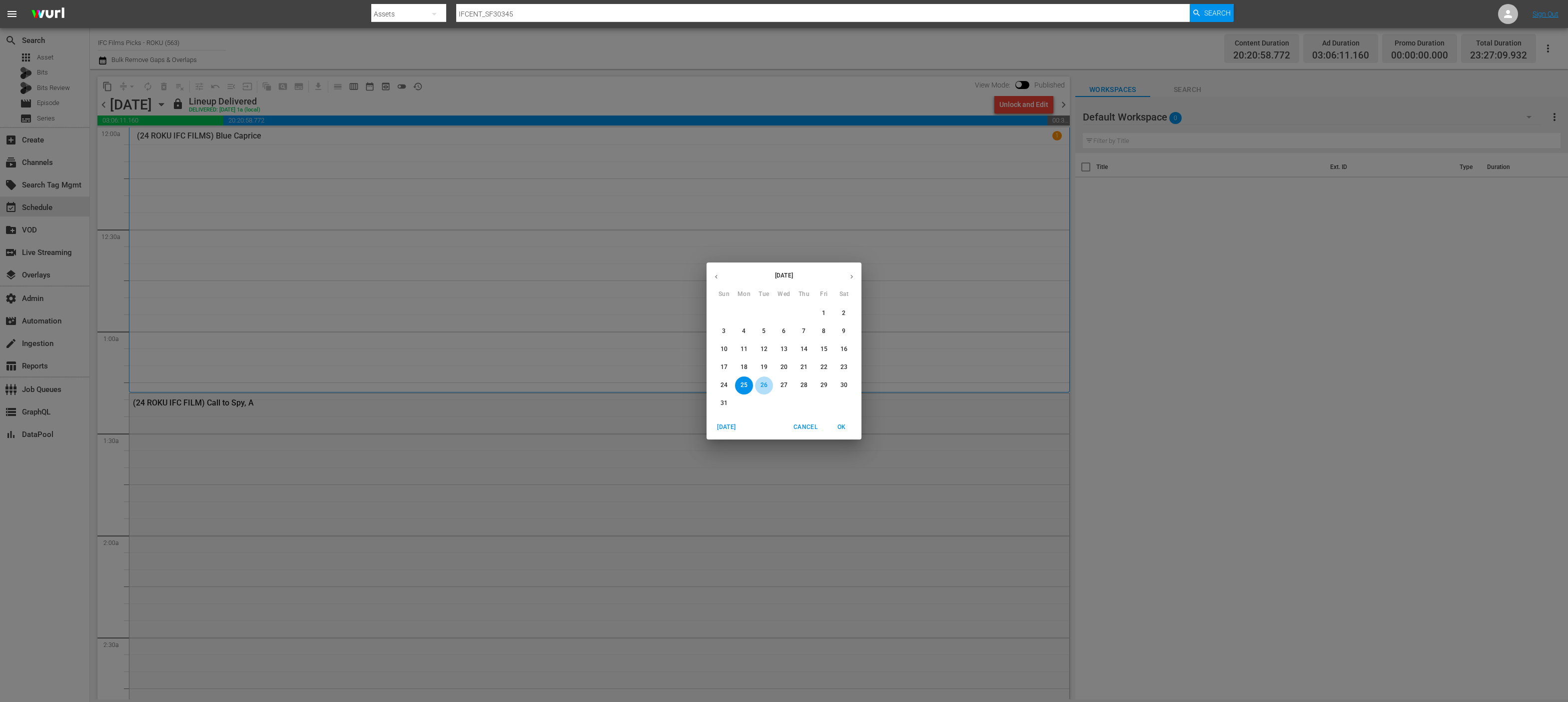
drag, startPoint x: 761, startPoint y: 387, endPoint x: 751, endPoint y: 390, distance: 10.4
click at [761, 387] on p "26" at bounding box center [763, 385] width 7 height 9
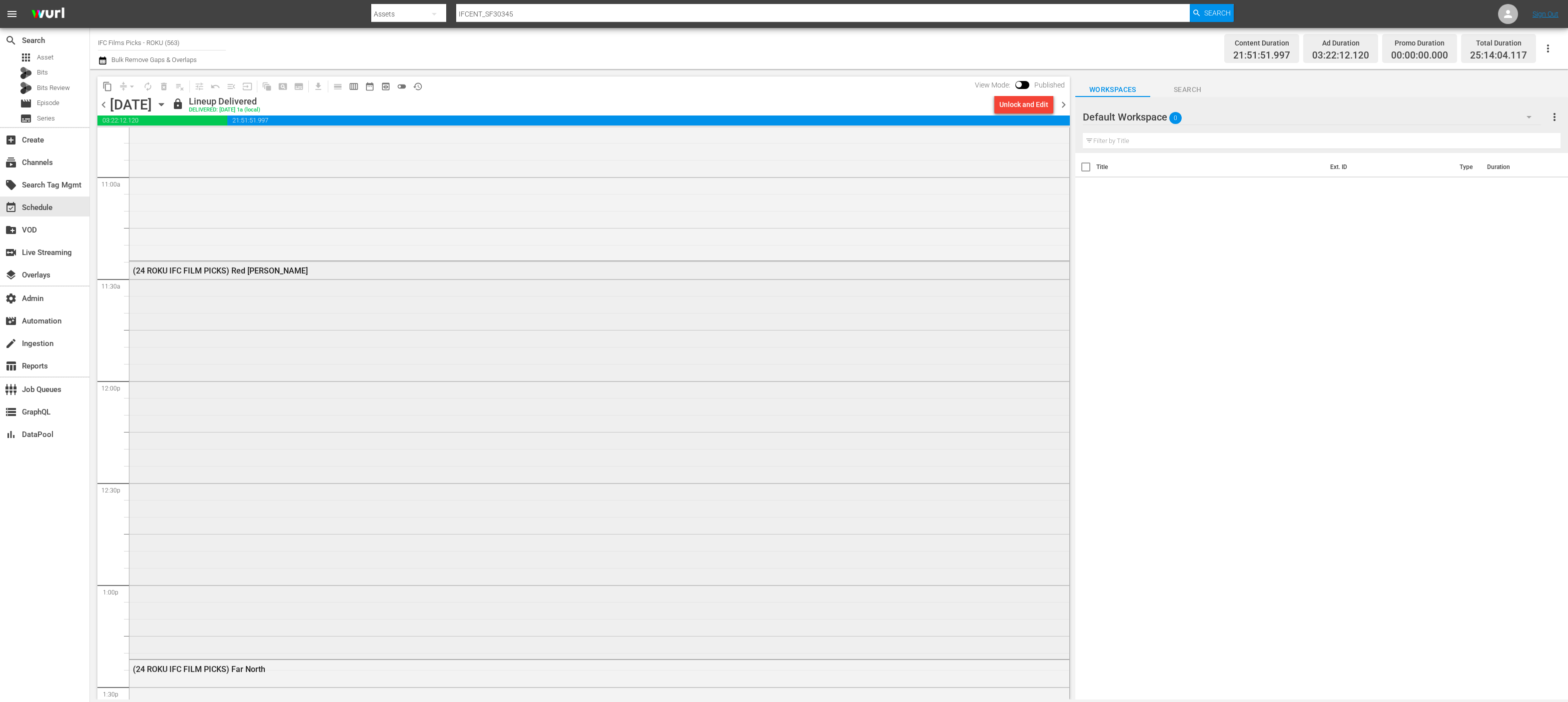
scroll to position [2295, 0]
click at [536, 13] on input "IFCENT_SF30345" at bounding box center [822, 13] width 733 height 24
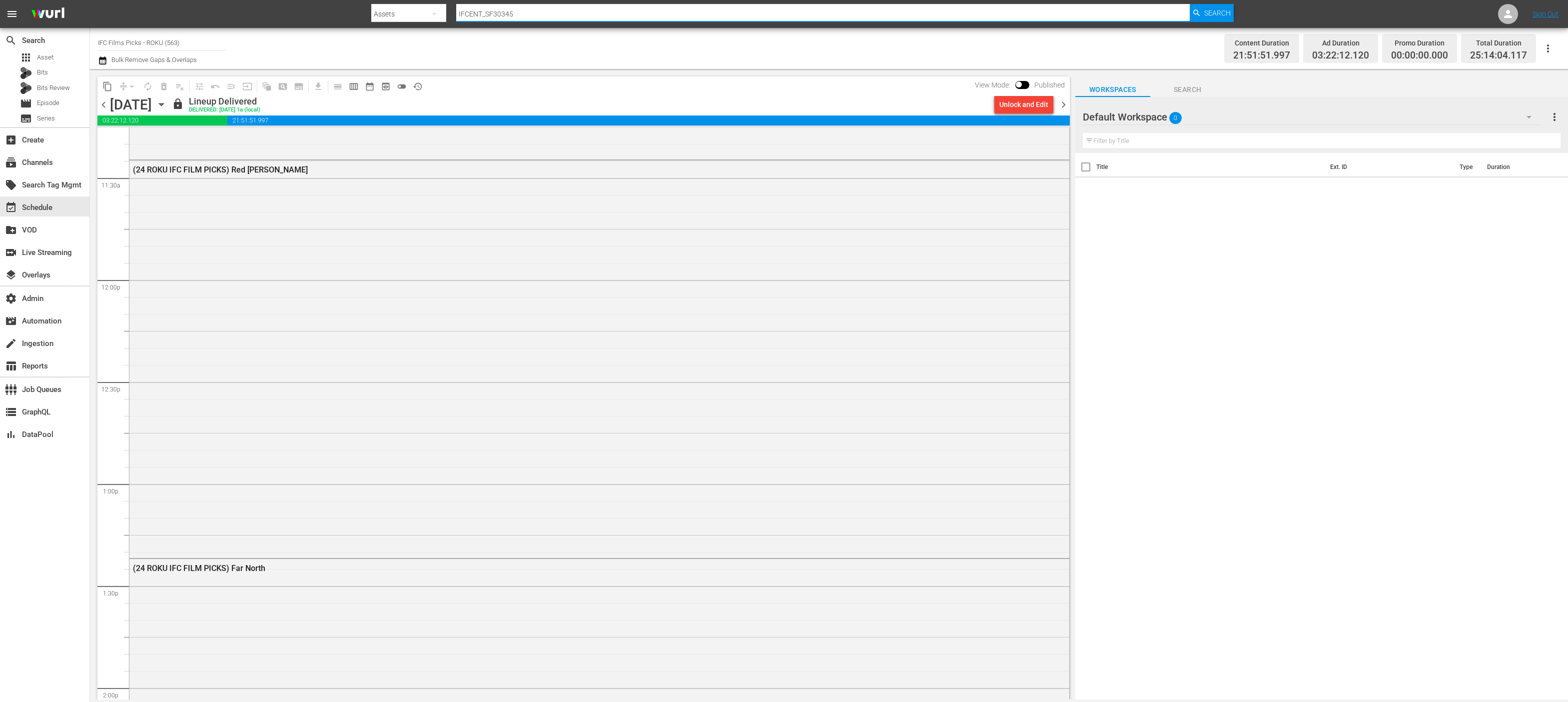
click at [536, 13] on input "IFCENT_SF30345" at bounding box center [822, 13] width 733 height 24
click at [1223, 14] on span "Search" at bounding box center [1217, 13] width 27 height 18
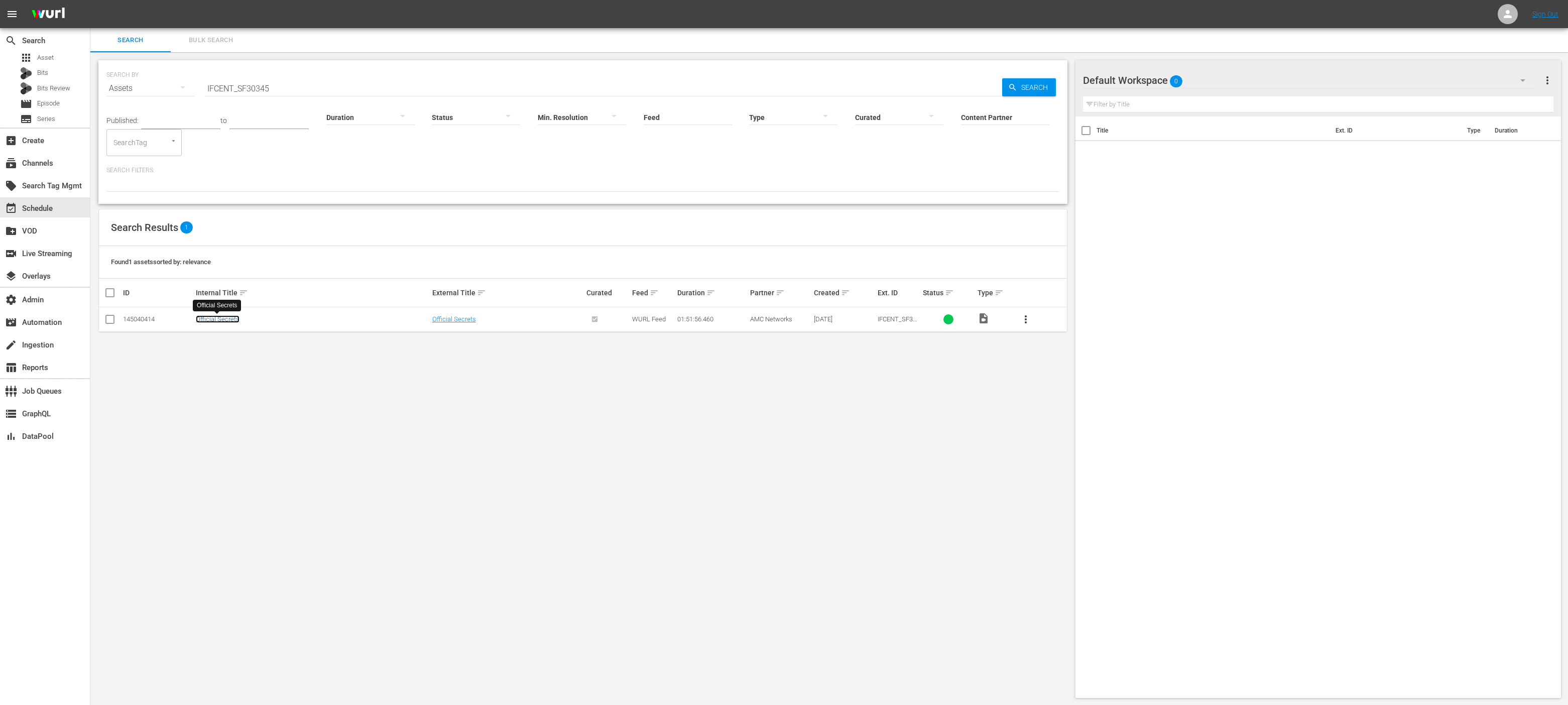
click at [223, 321] on link "Official Secrets" at bounding box center [217, 319] width 43 height 7
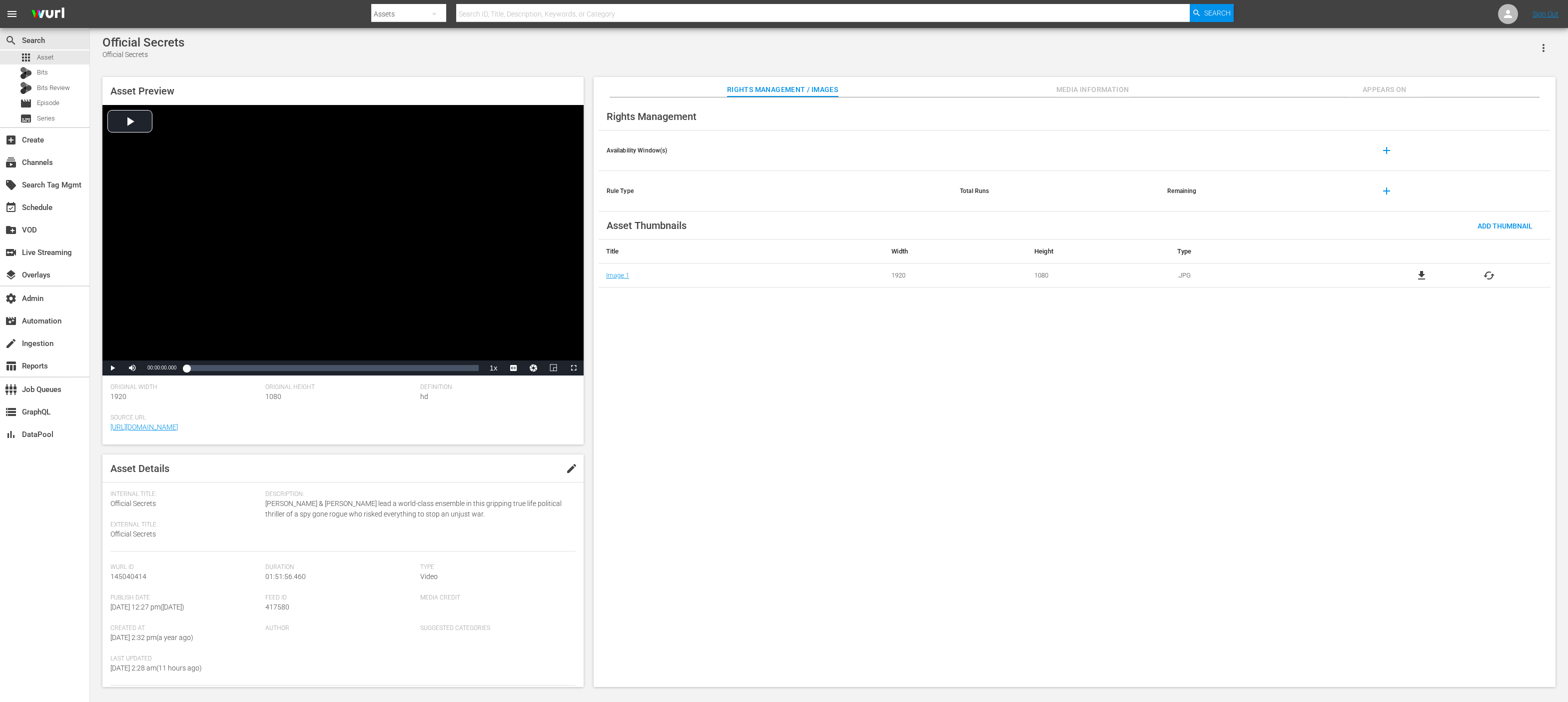
click at [579, 5] on input "text" at bounding box center [822, 13] width 733 height 24
paste input "AMCNFL0000004290TV"
type input "AMCNFL0000004290TV"
drag, startPoint x: 1205, startPoint y: 13, endPoint x: 1198, endPoint y: 15, distance: 7.3
click at [1205, 13] on span "Search" at bounding box center [1217, 13] width 27 height 18
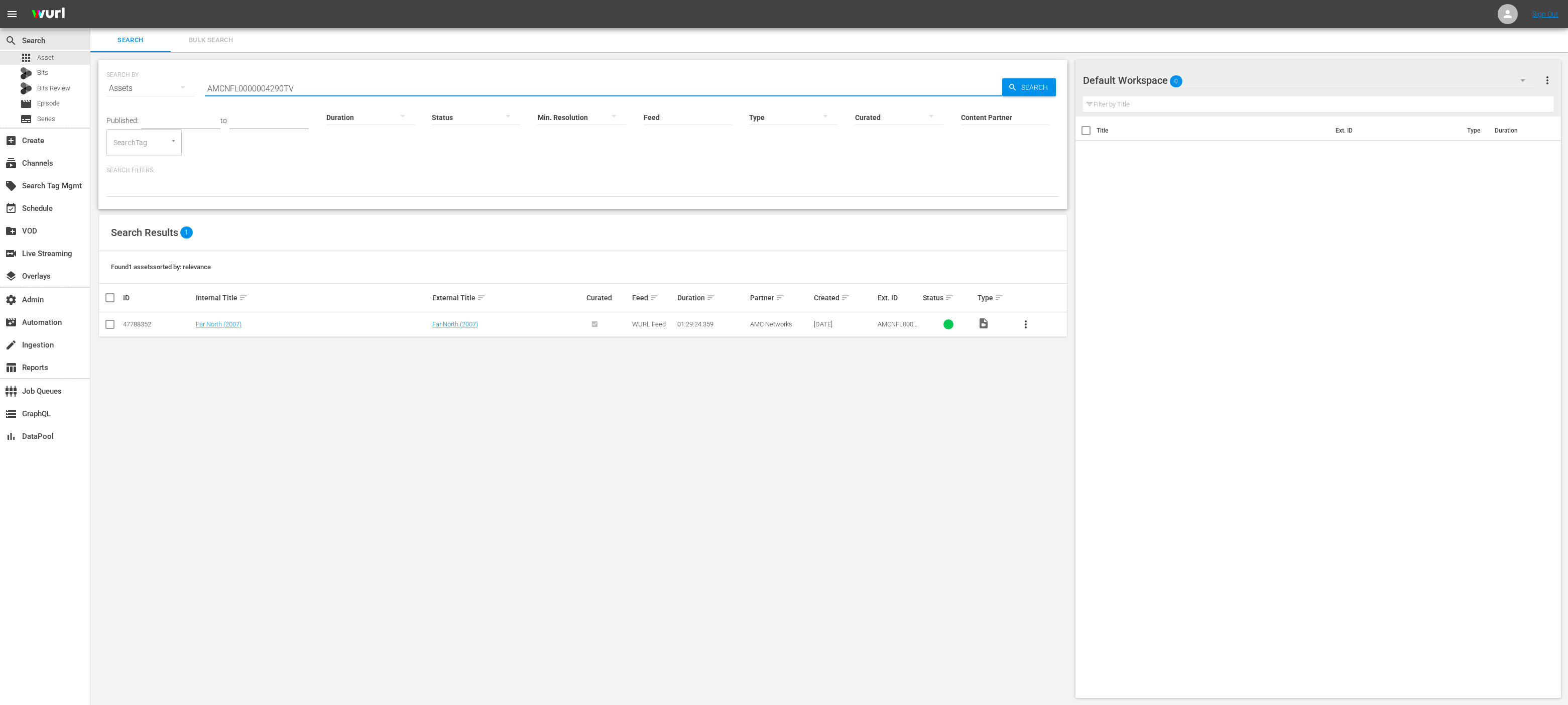
click at [244, 88] on input "AMCNFL0000004290TV" at bounding box center [604, 88] width 797 height 24
click at [244, 89] on input "AMCNFL0000004290TV" at bounding box center [604, 88] width 797 height 24
paste input "VR0000066708"
click at [1026, 87] on span "Search" at bounding box center [1036, 87] width 39 height 18
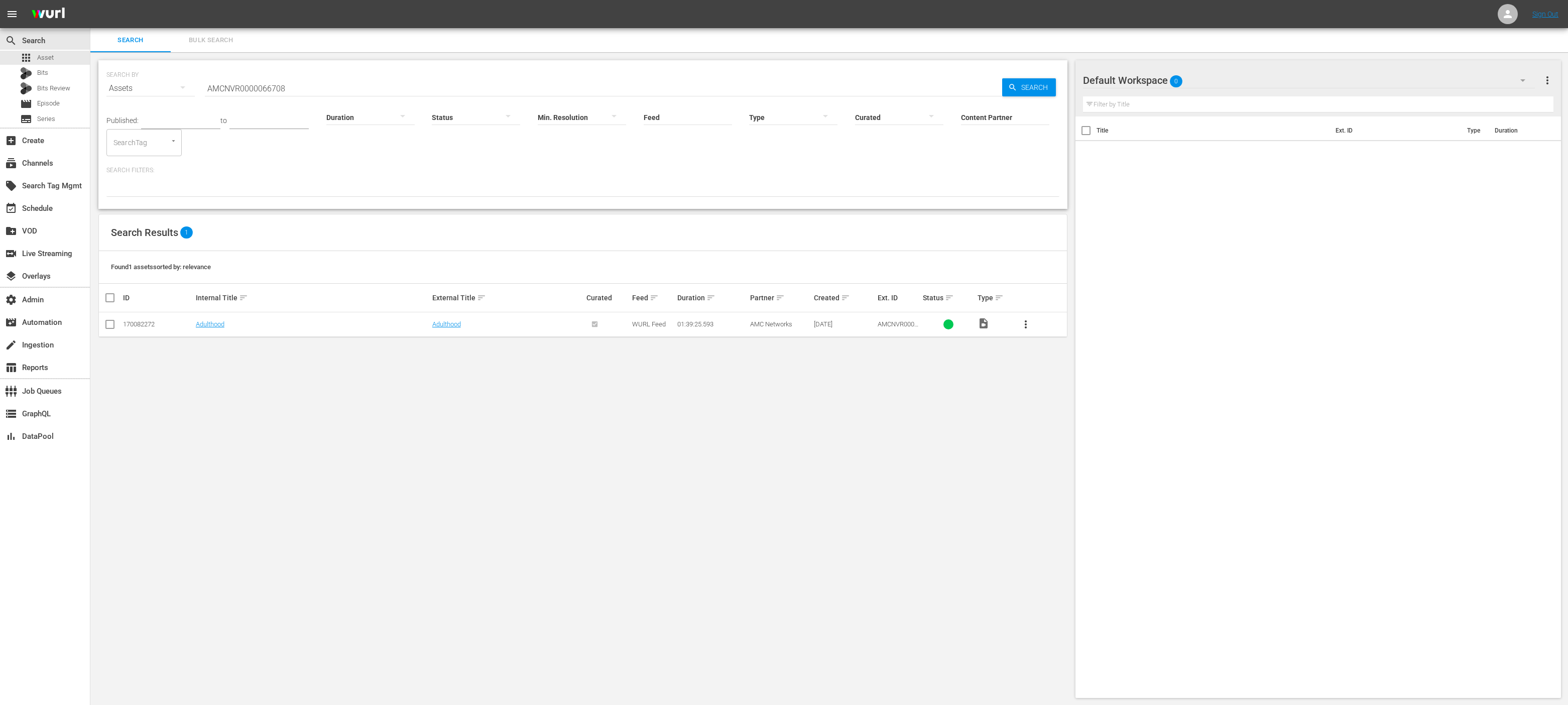
scroll to position [1, 0]
click at [419, 88] on input "AMCNVR0000066708" at bounding box center [604, 87] width 797 height 24
paste input "IFCENT_SF30345"
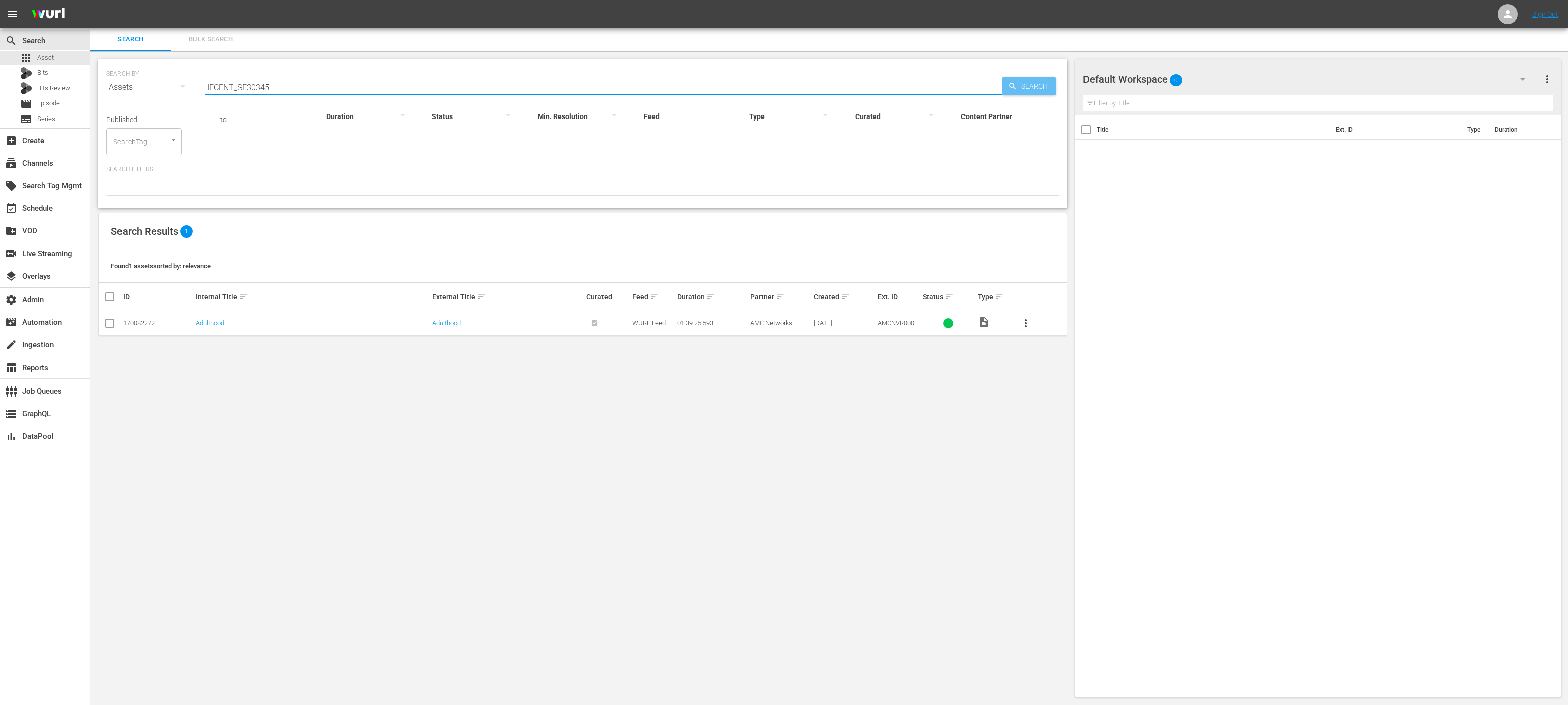
type input "IFCENT_SF30345"
click at [1040, 82] on span "Search" at bounding box center [1036, 86] width 39 height 18
